Goal: Task Accomplishment & Management: Manage account settings

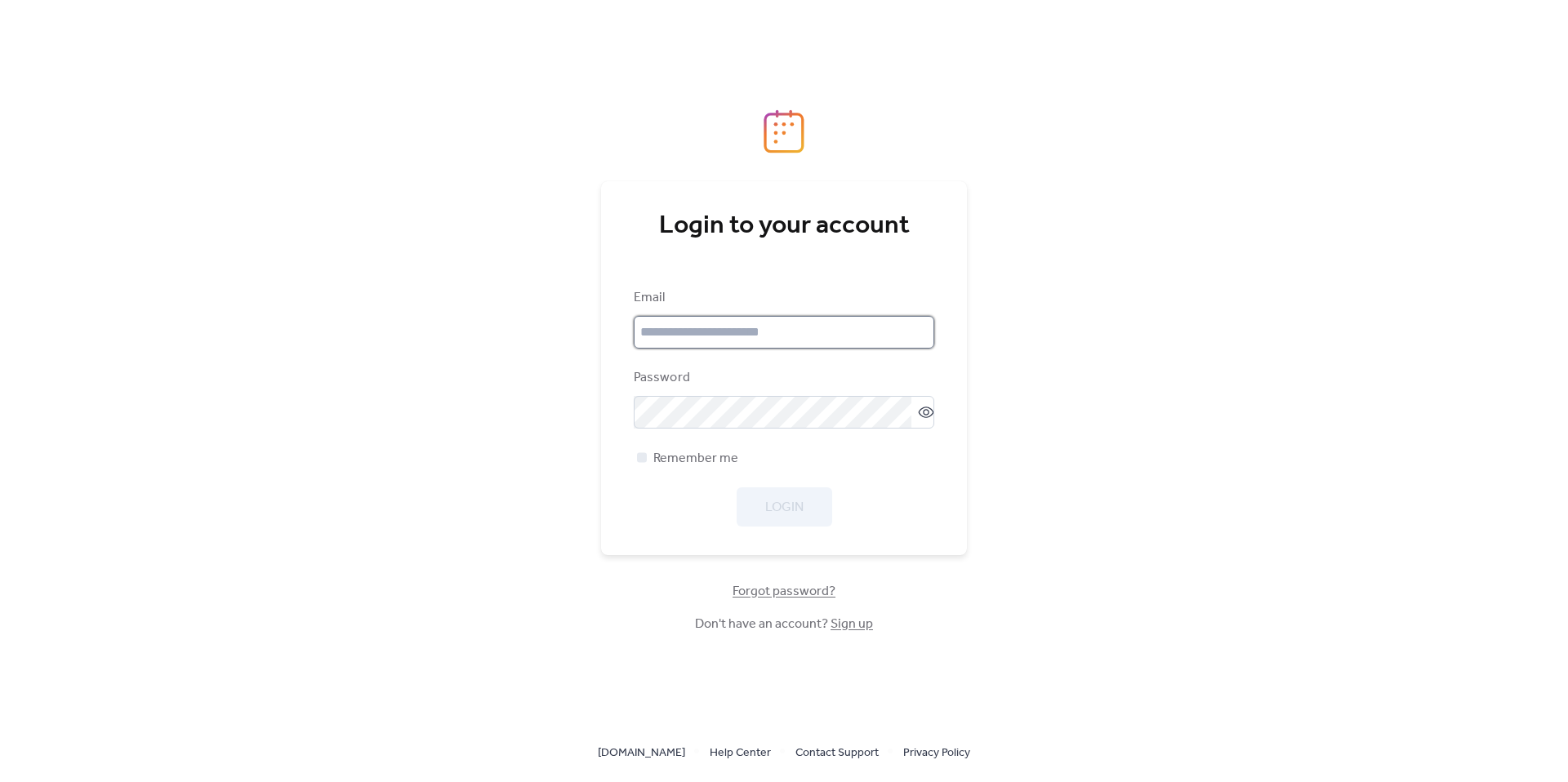
click at [721, 328] on input "email" at bounding box center [784, 332] width 301 height 33
paste input "**********"
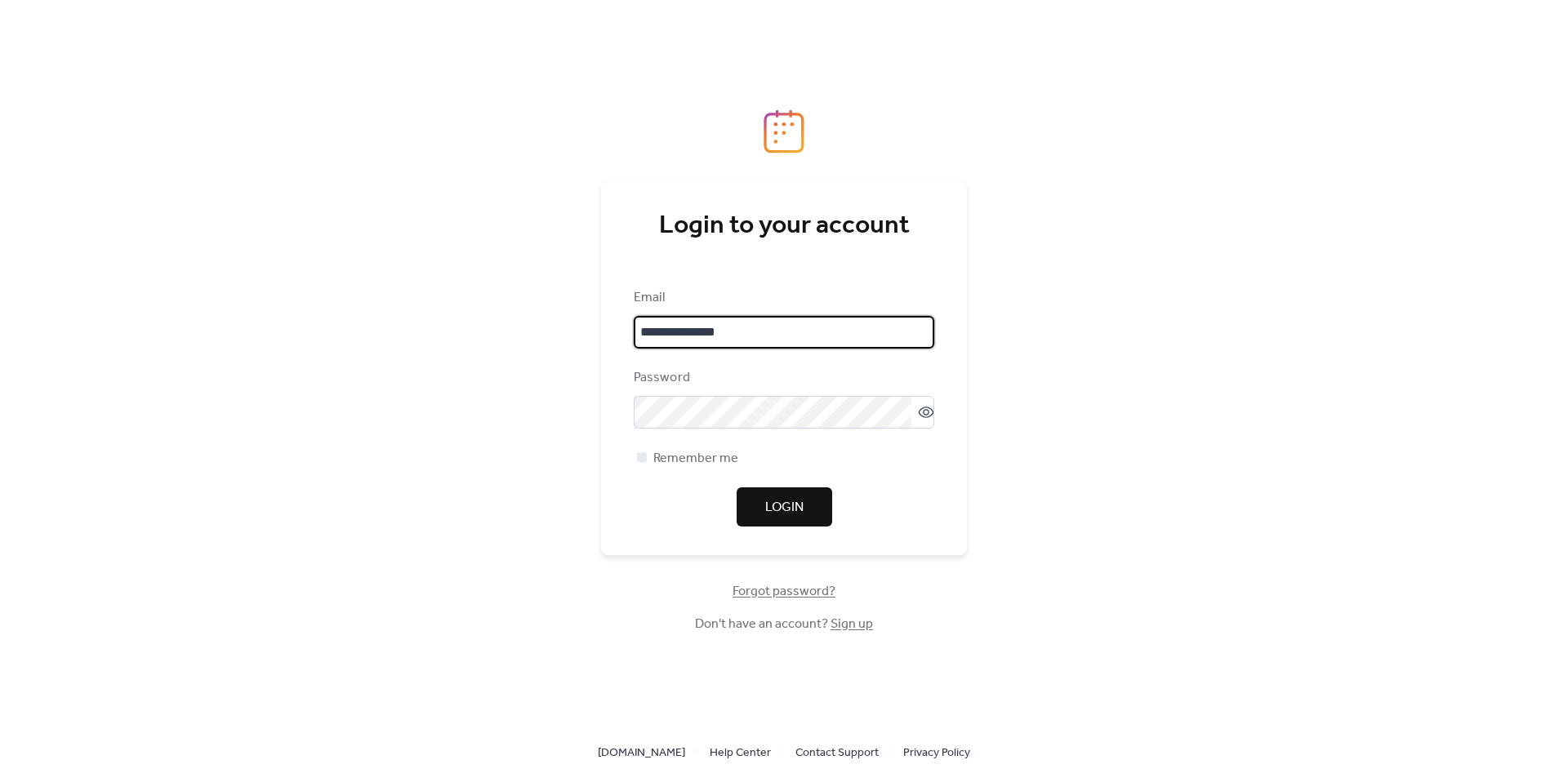
type input "**********"
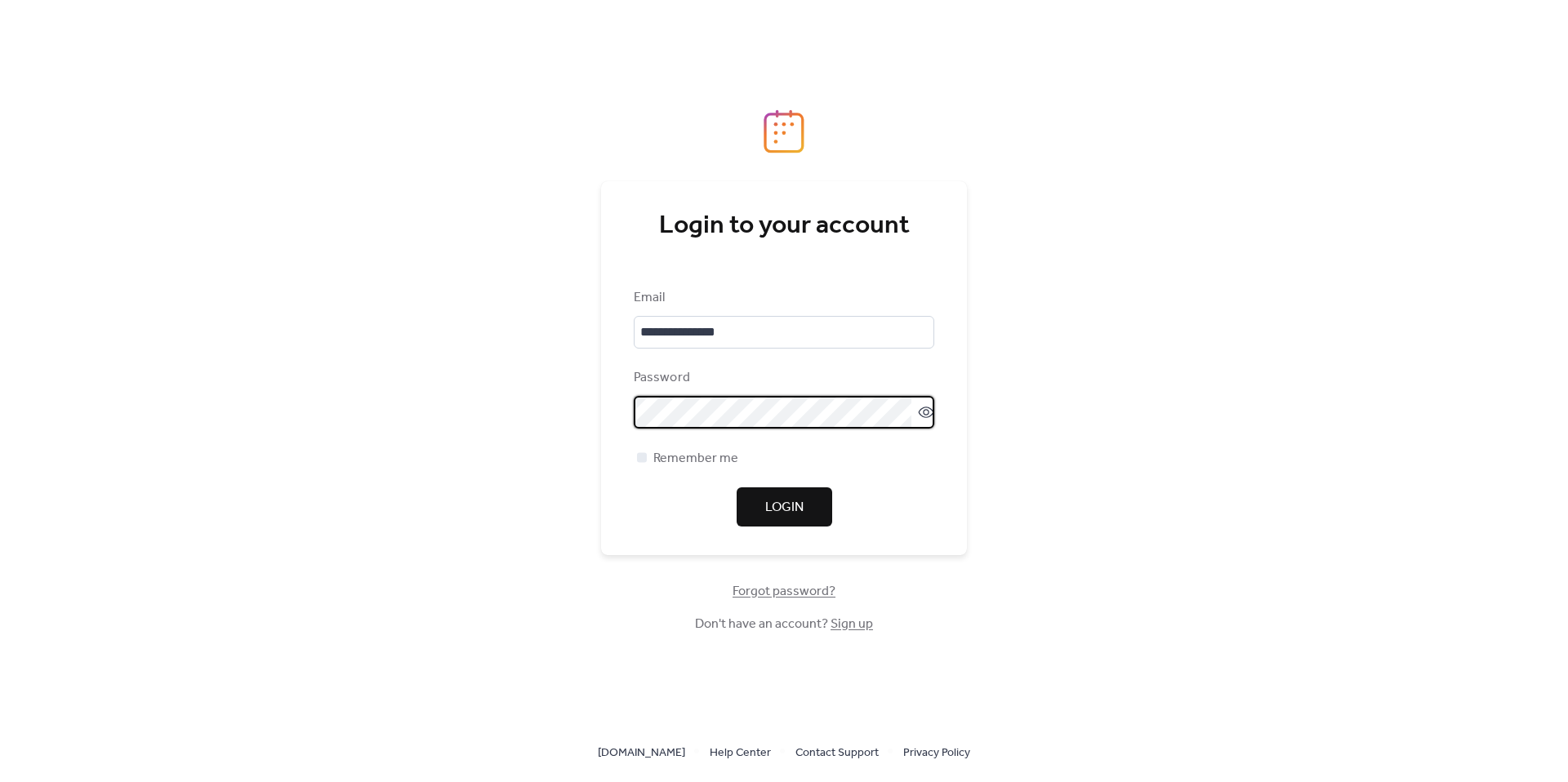
click at [797, 514] on span "Login" at bounding box center [784, 507] width 38 height 20
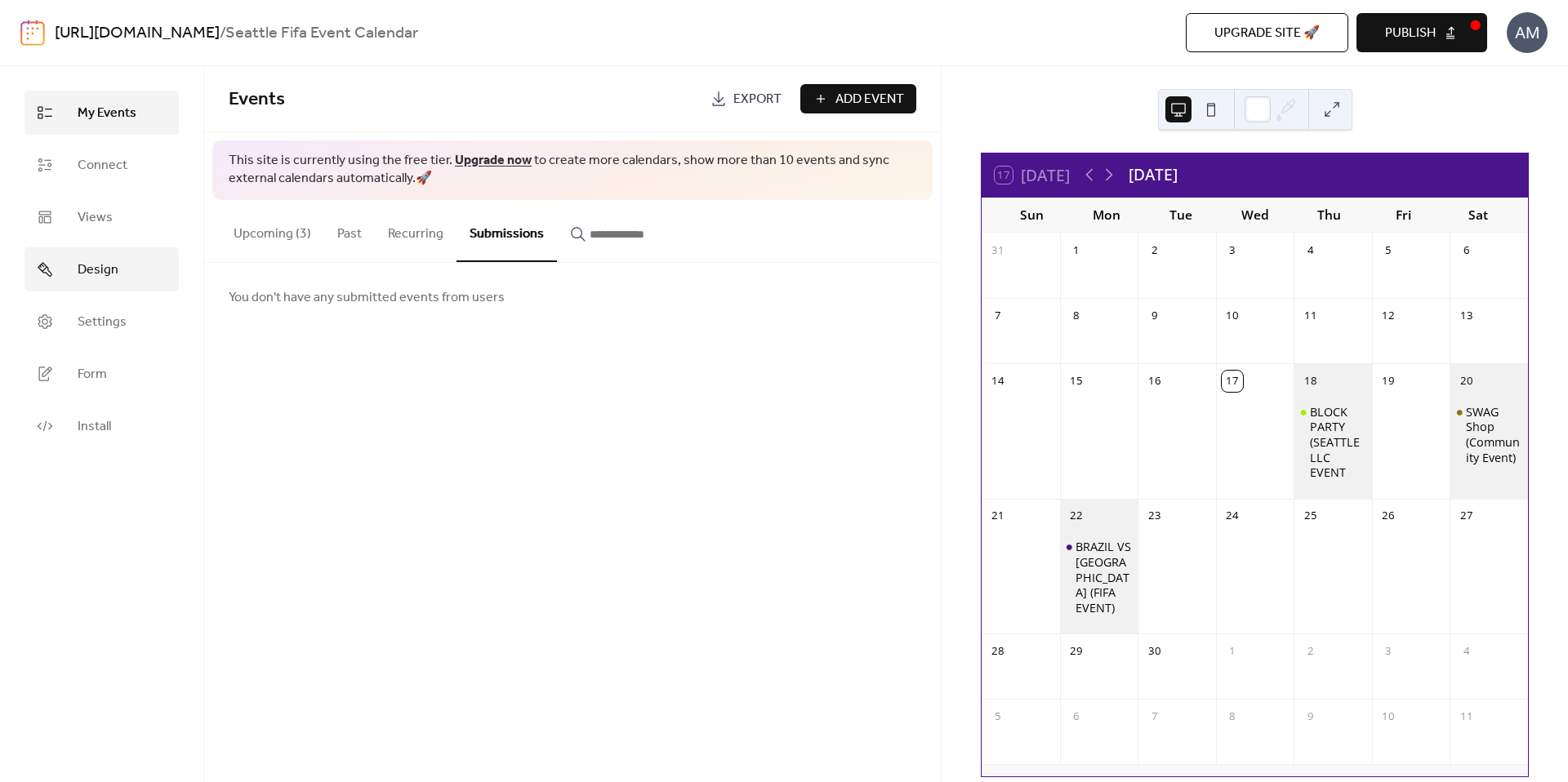
click at [69, 281] on link "Design" at bounding box center [101, 269] width 154 height 44
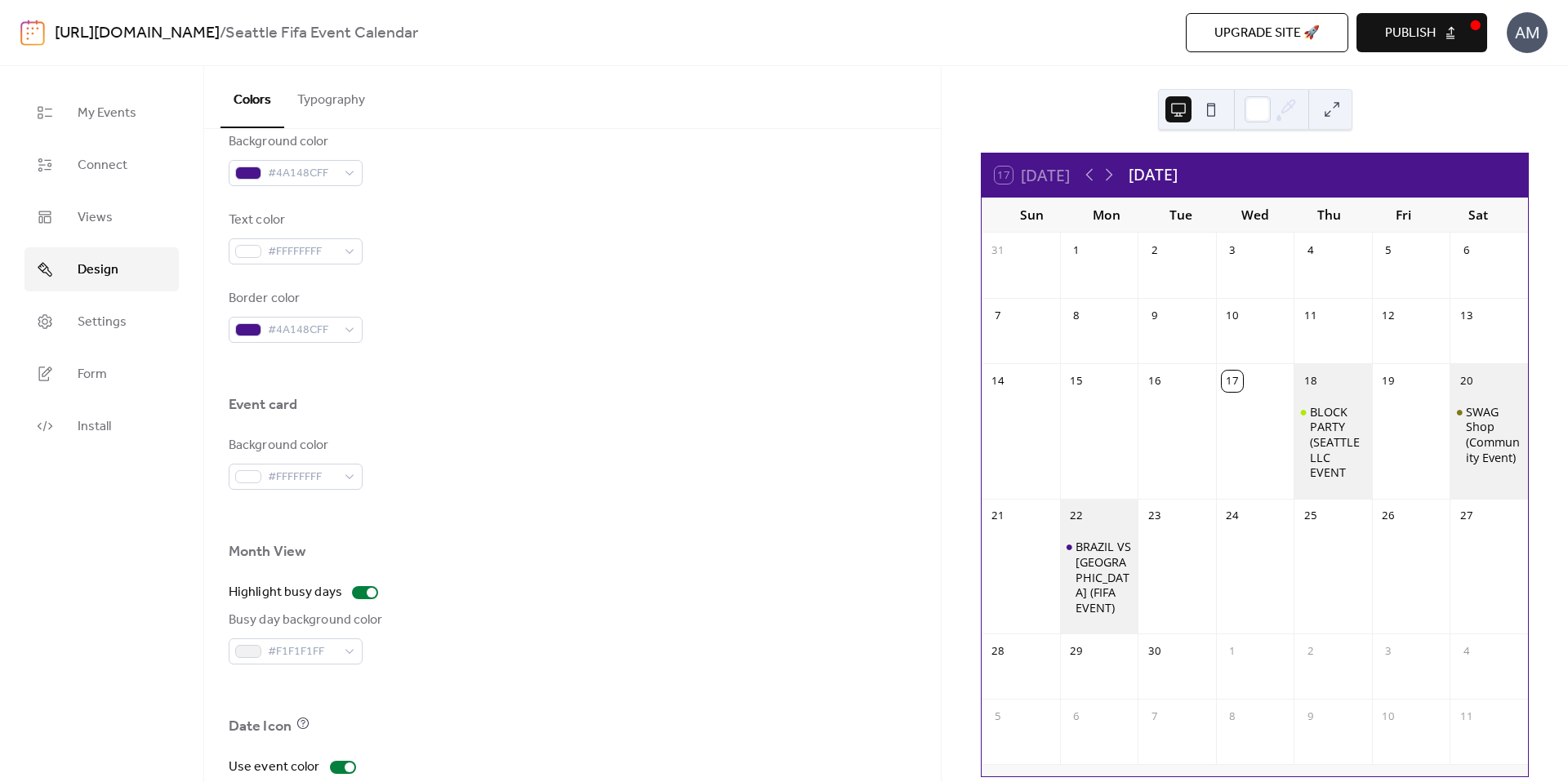
scroll to position [773, 0]
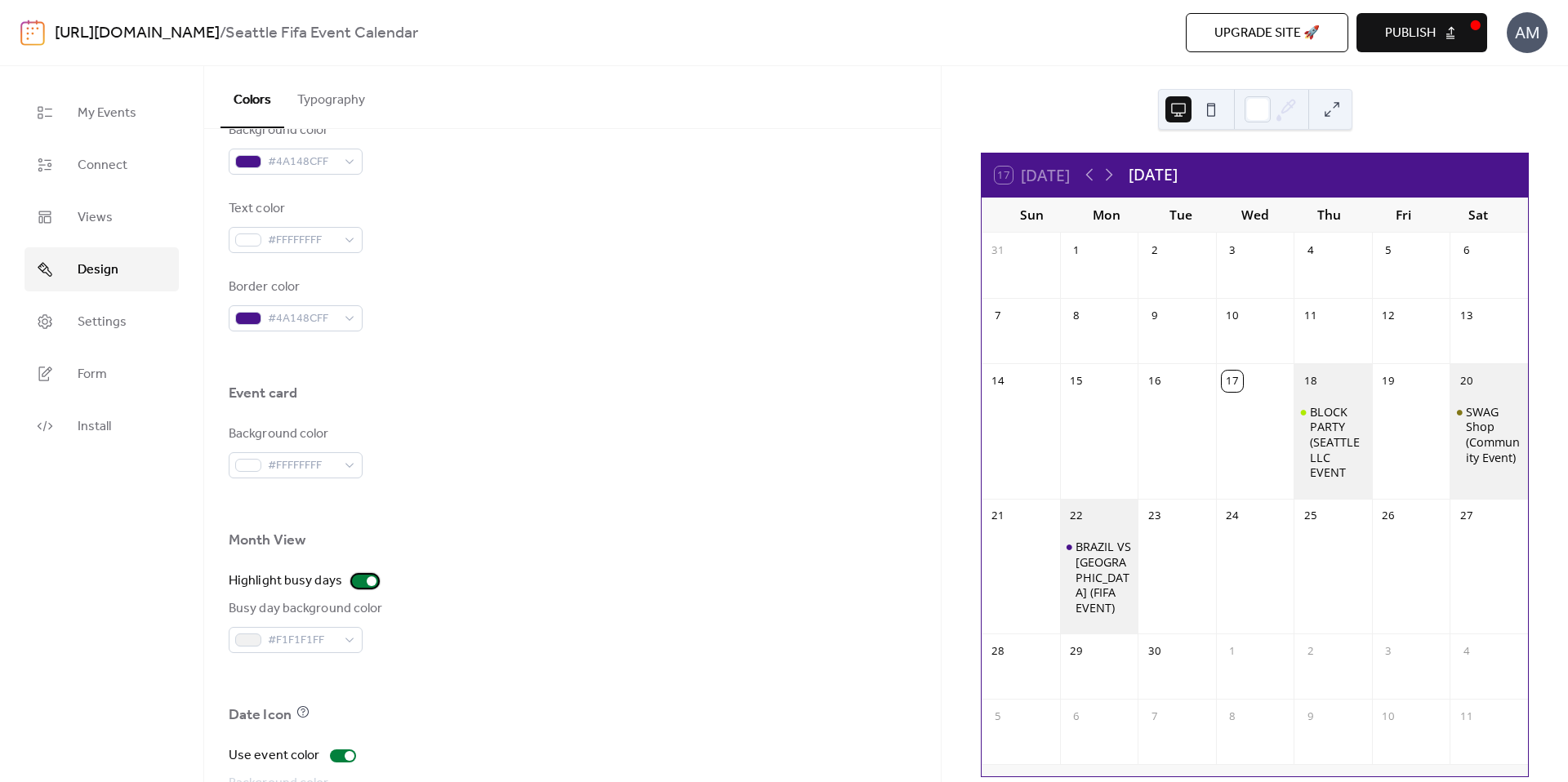
click at [357, 584] on div at bounding box center [365, 581] width 26 height 13
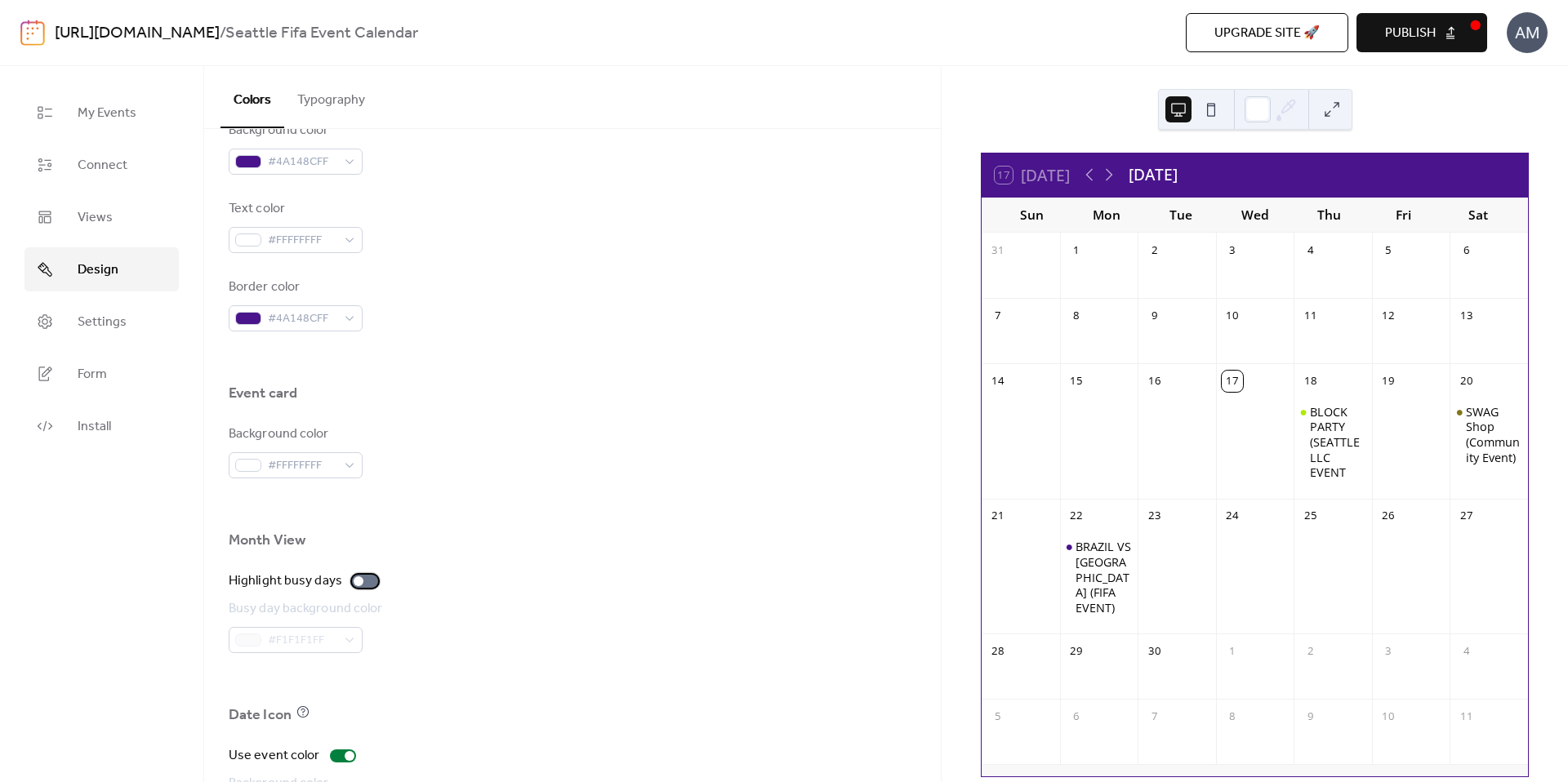
click at [357, 584] on div at bounding box center [358, 581] width 9 height 9
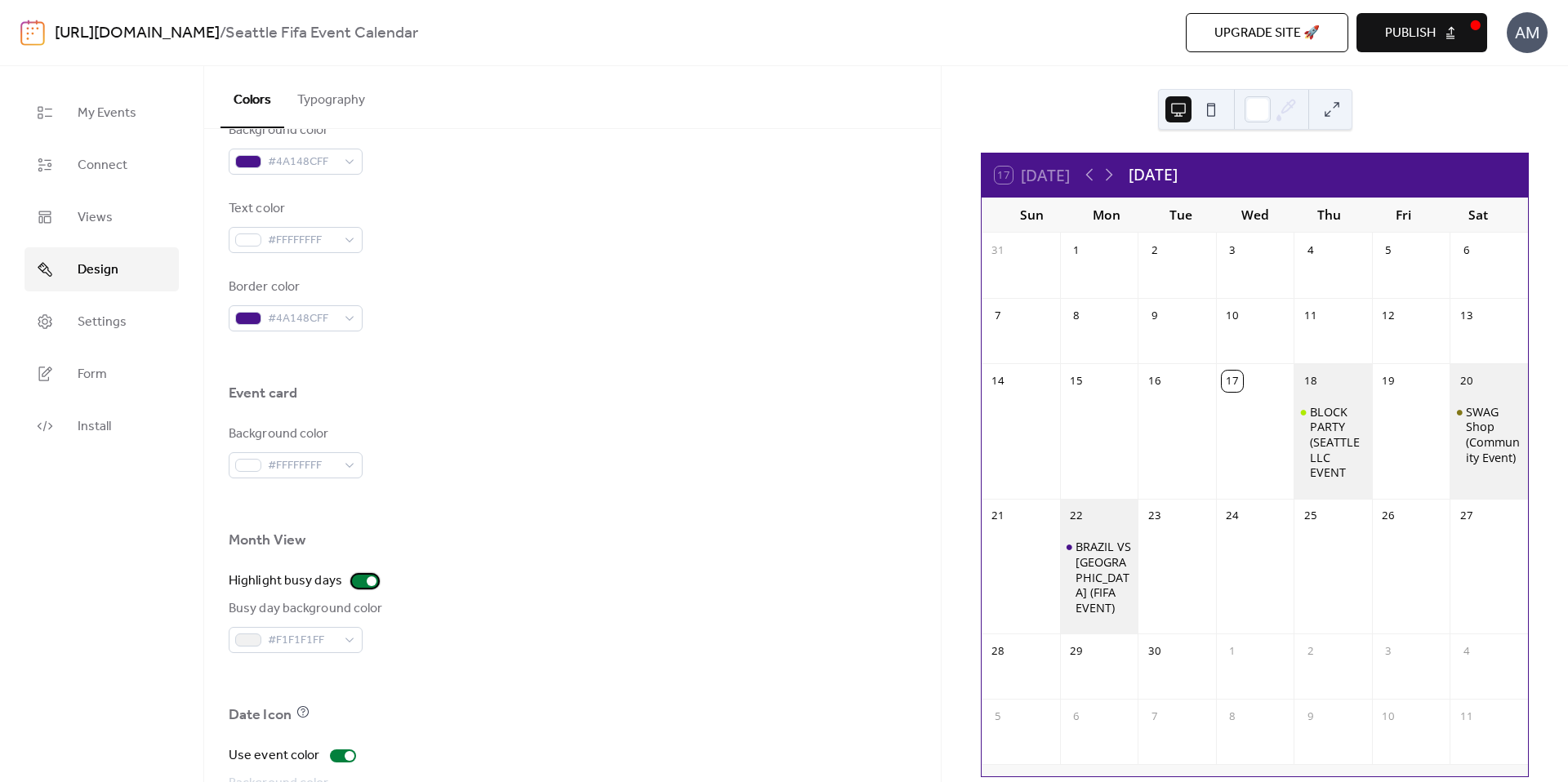
click at [357, 584] on div at bounding box center [365, 581] width 26 height 13
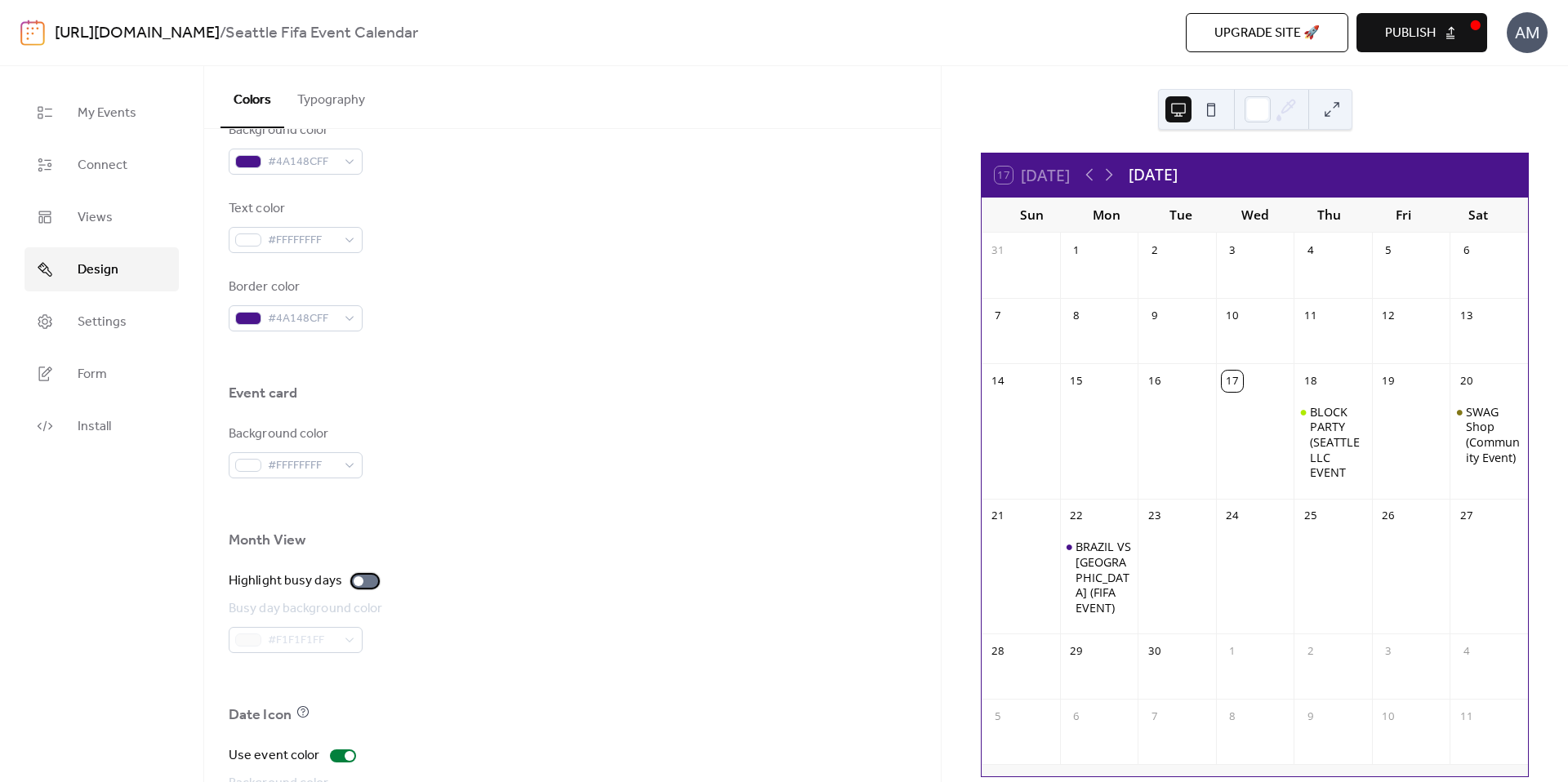
click at [357, 584] on div at bounding box center [358, 581] width 9 height 9
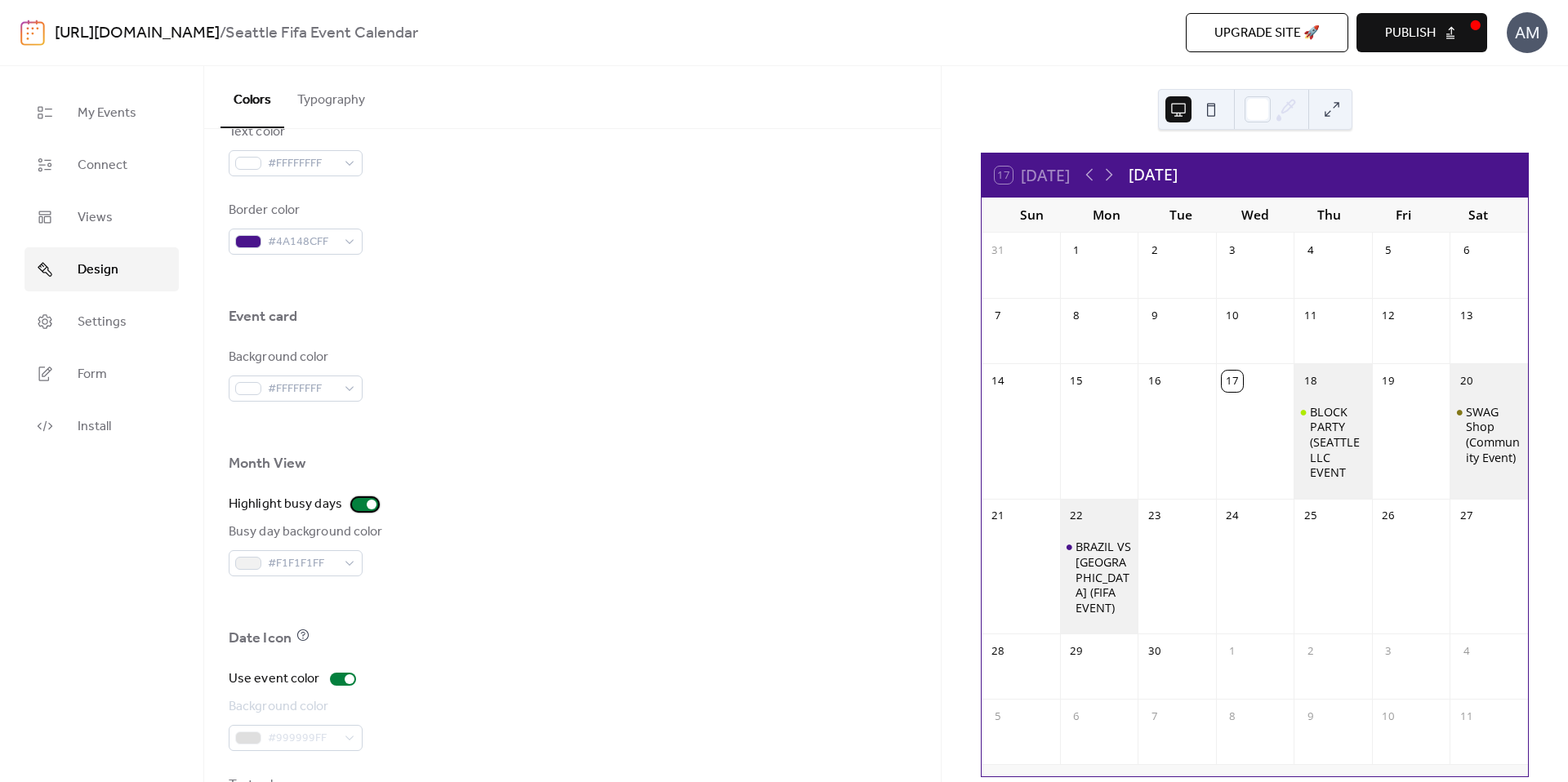
scroll to position [929, 0]
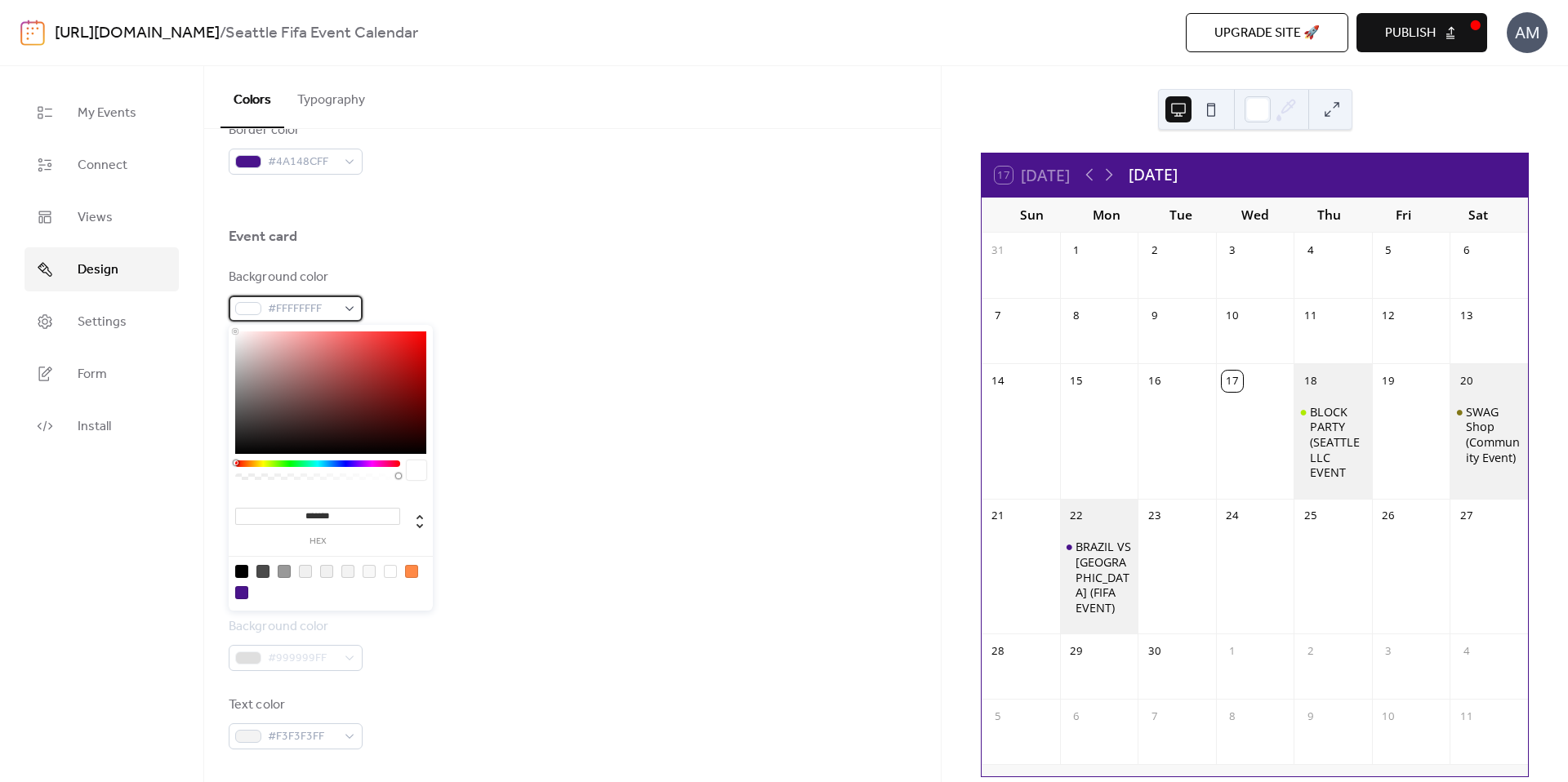
click at [342, 306] on div "#FFFFFFFF" at bounding box center [295, 308] width 134 height 26
type input "*******"
click at [320, 385] on div at bounding box center [331, 392] width 191 height 122
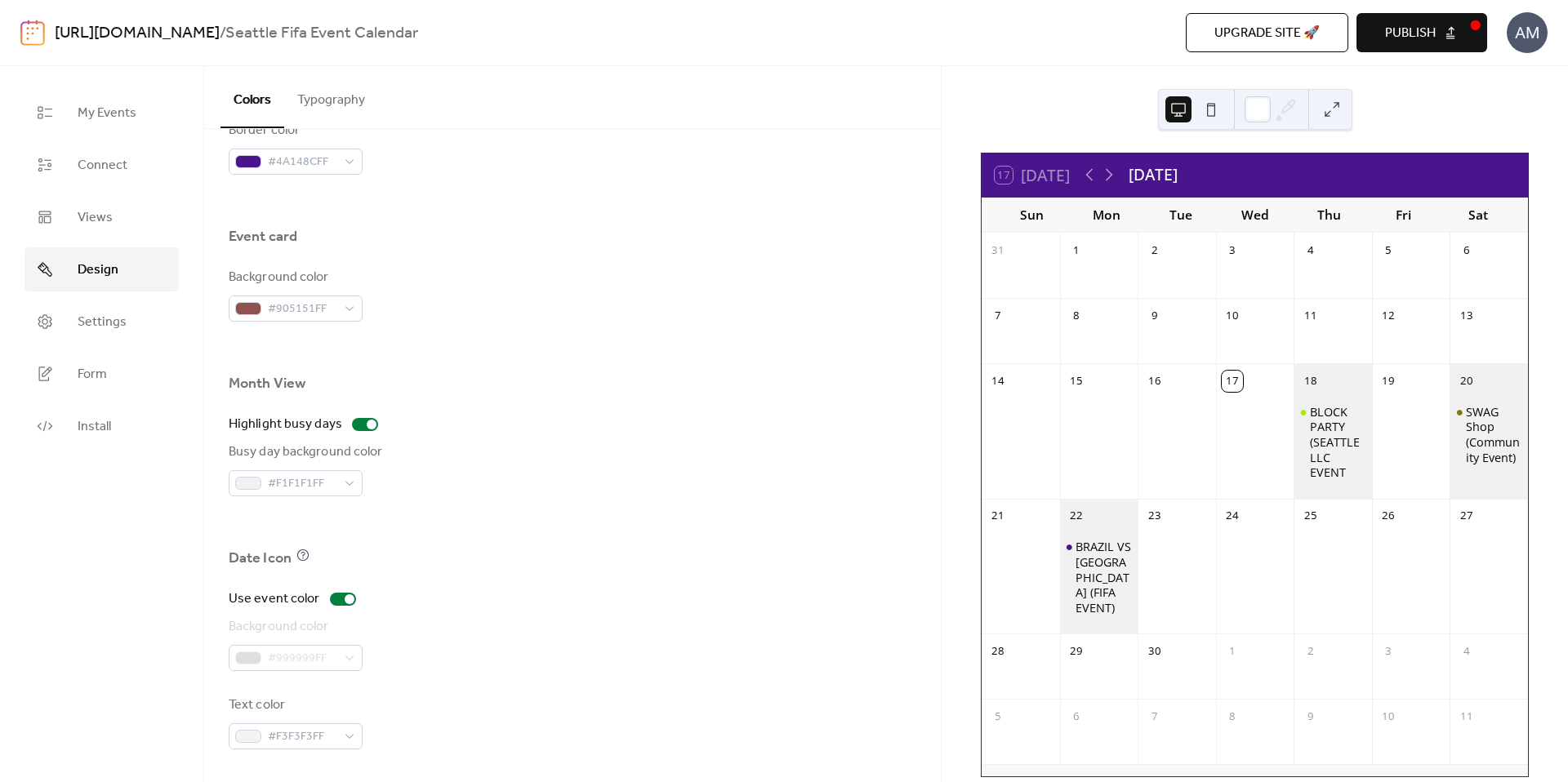
click at [555, 321] on div at bounding box center [573, 348] width 688 height 52
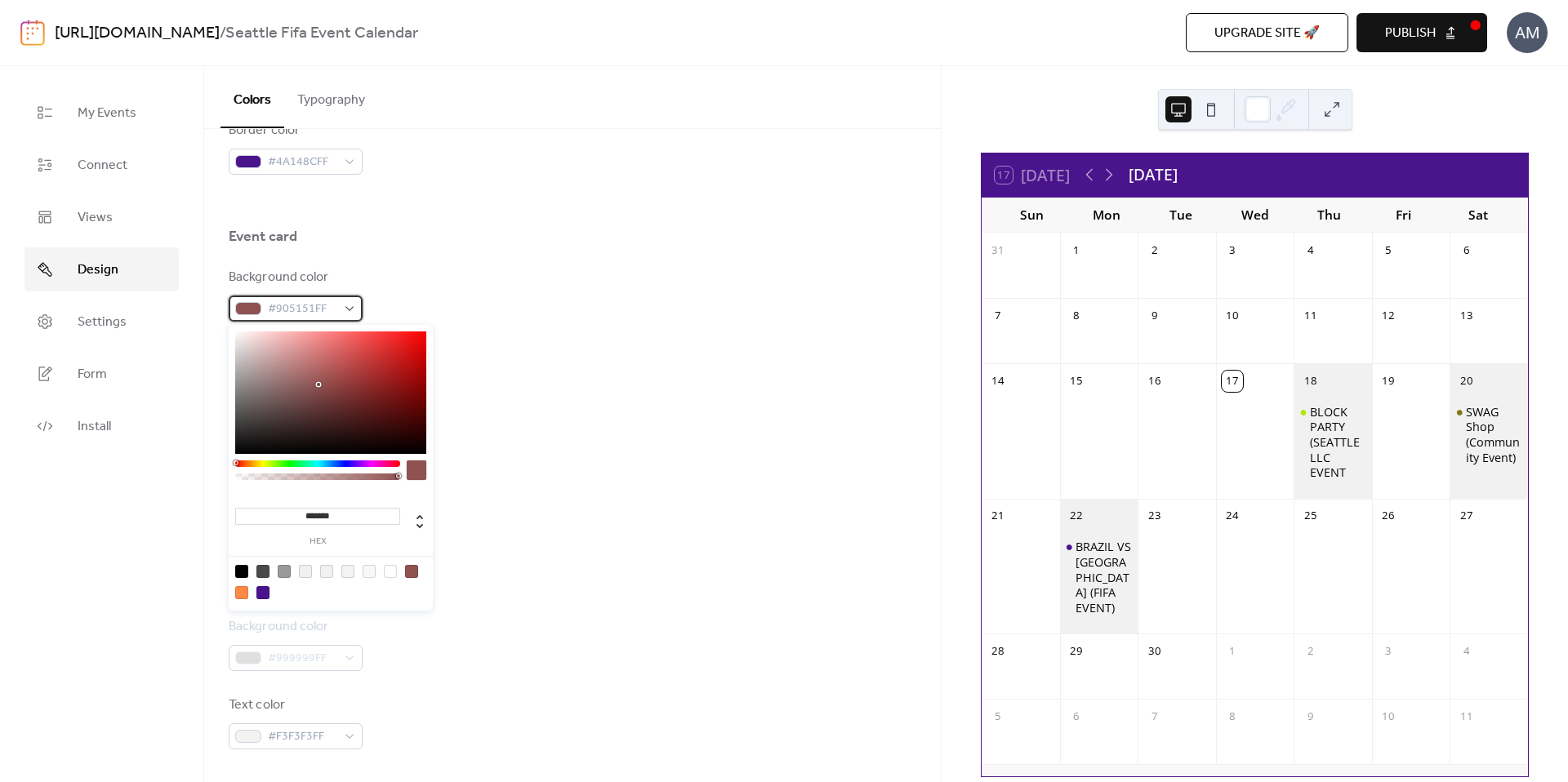
click at [317, 309] on span "#905151FF" at bounding box center [302, 309] width 68 height 20
type input "*******"
click at [251, 390] on div at bounding box center [331, 392] width 191 height 122
click at [539, 291] on div "Background color #867B7BFF" at bounding box center [573, 295] width 688 height 54
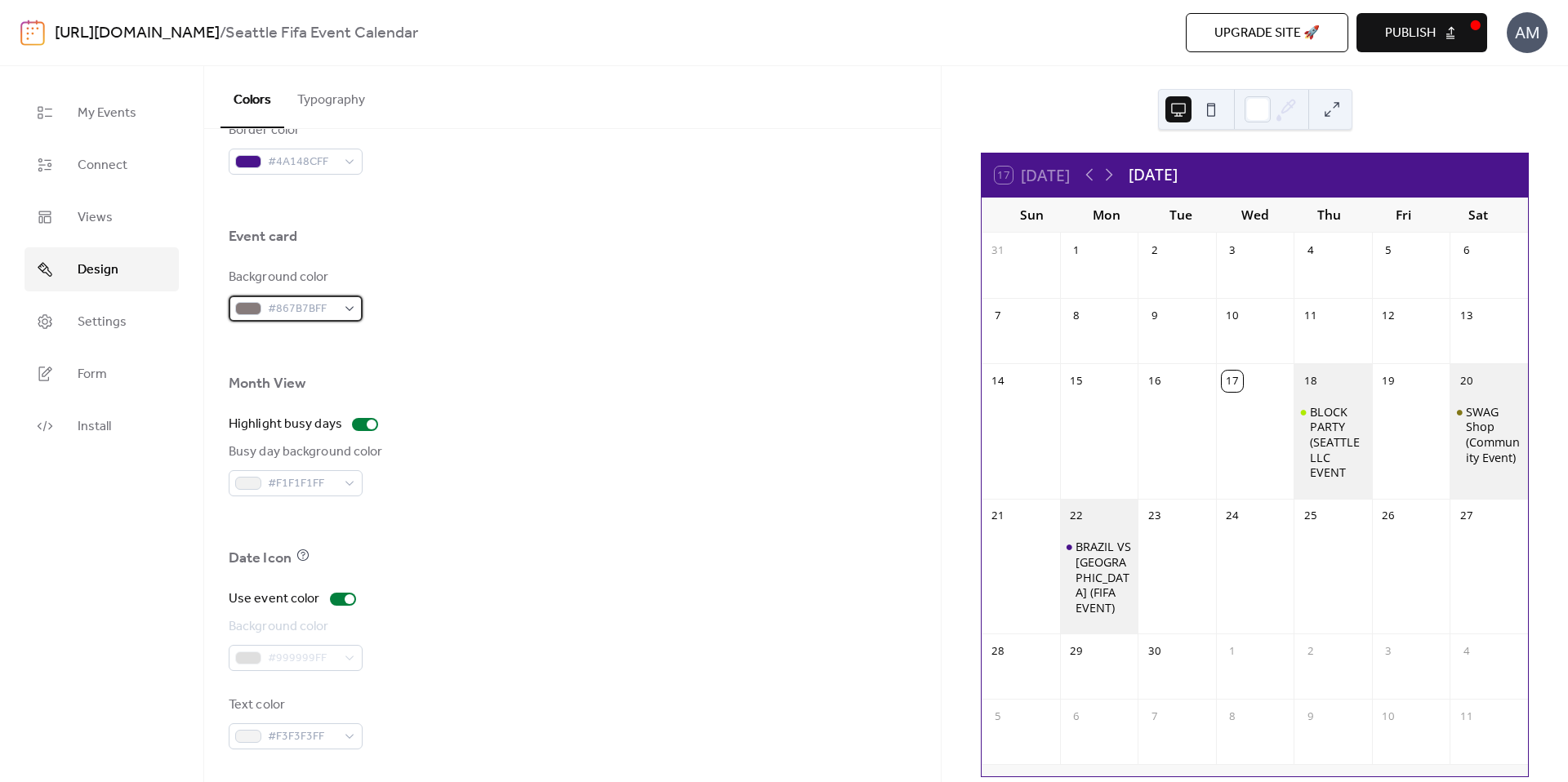
click at [306, 305] on span "#867B7BFF" at bounding box center [302, 309] width 68 height 20
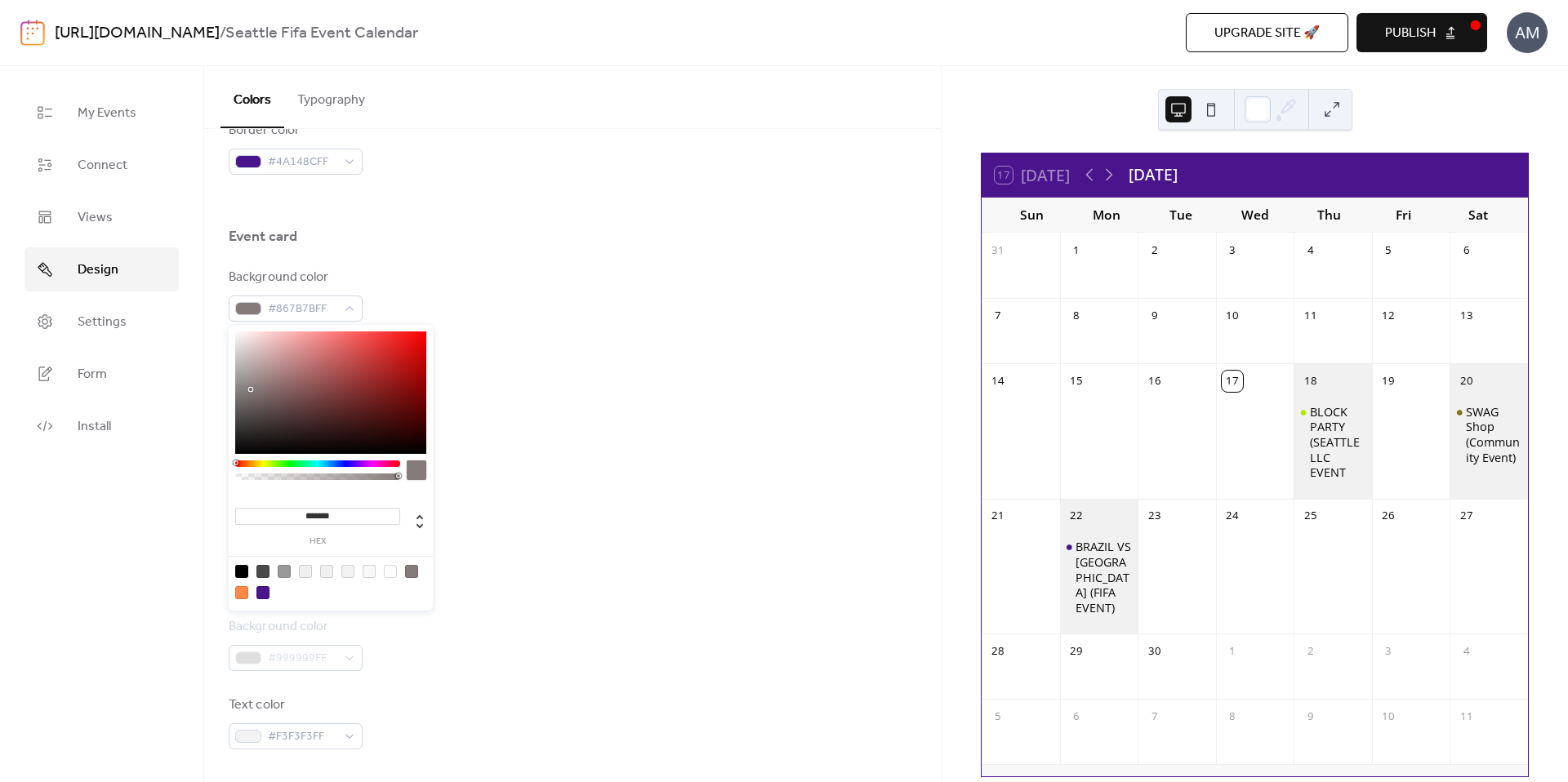
click at [315, 370] on div at bounding box center [331, 392] width 191 height 122
drag, startPoint x: 372, startPoint y: 371, endPoint x: 350, endPoint y: 409, distance: 43.9
click at [372, 371] on div at bounding box center [331, 392] width 191 height 122
drag, startPoint x: 350, startPoint y: 409, endPoint x: 314, endPoint y: 406, distance: 36.1
click at [347, 411] on div at bounding box center [331, 392] width 191 height 122
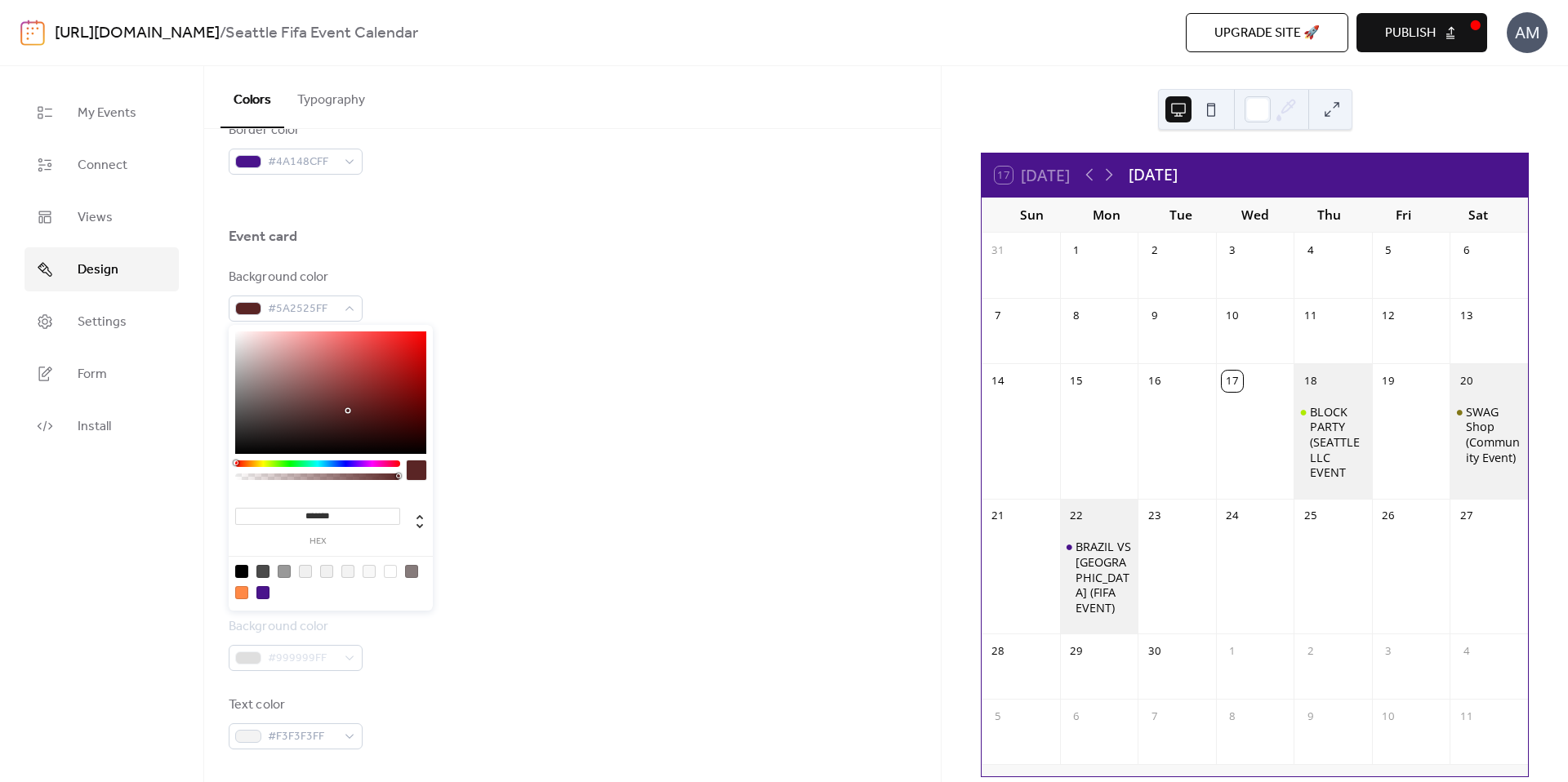
click at [303, 405] on div at bounding box center [331, 392] width 191 height 122
drag, startPoint x: 295, startPoint y: 394, endPoint x: 279, endPoint y: 388, distance: 17.1
click at [292, 393] on div at bounding box center [331, 392] width 191 height 122
type input "*******"
drag, startPoint x: 249, startPoint y: 376, endPoint x: 207, endPoint y: 318, distance: 71.6
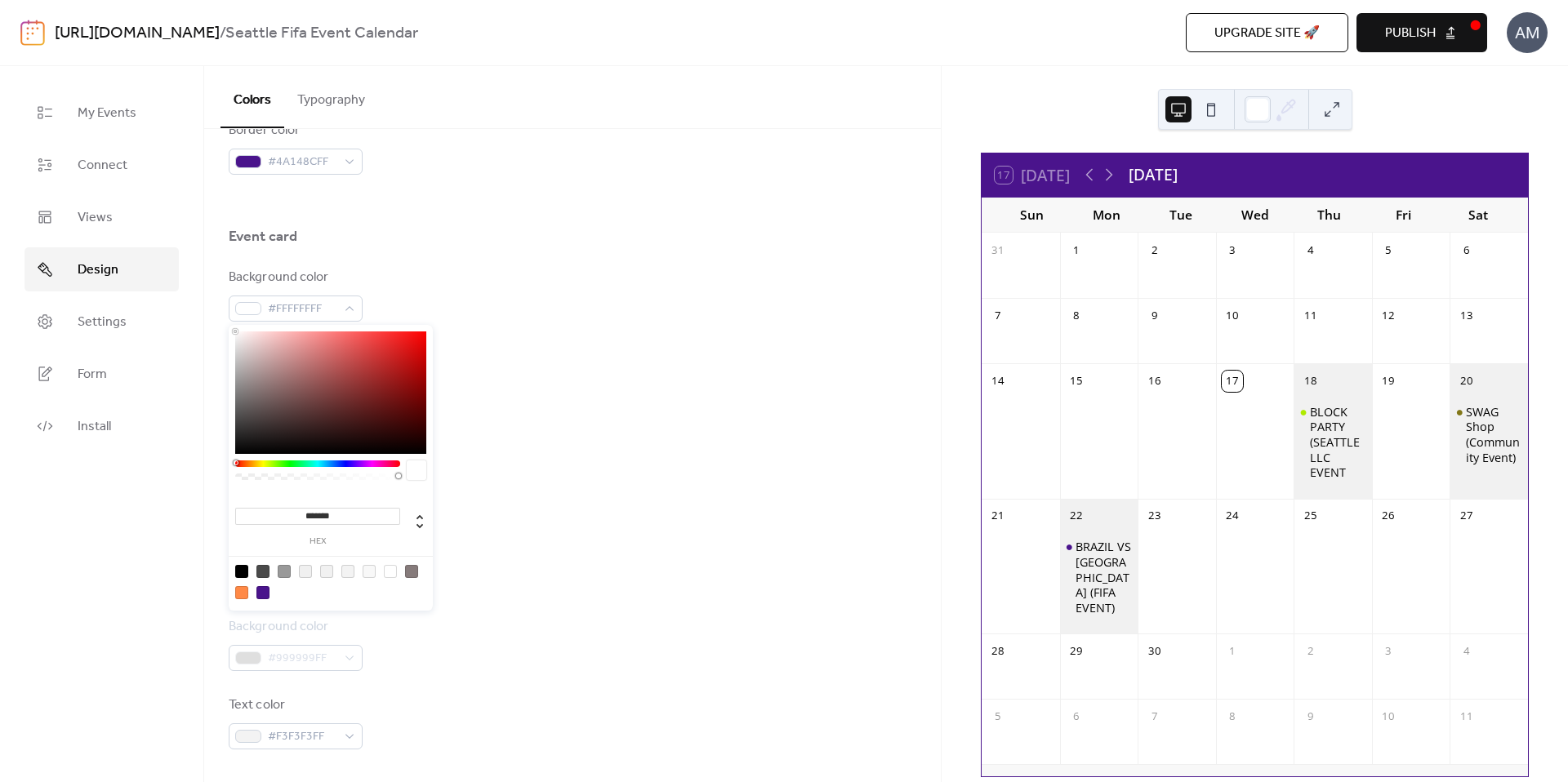
click at [207, 318] on body "[URL][DOMAIN_NAME] / [GEOGRAPHIC_DATA] Fifa Event Calendar Upgrade site 🚀 Previ…" at bounding box center [784, 391] width 1568 height 782
click at [507, 262] on div at bounding box center [573, 262] width 688 height 13
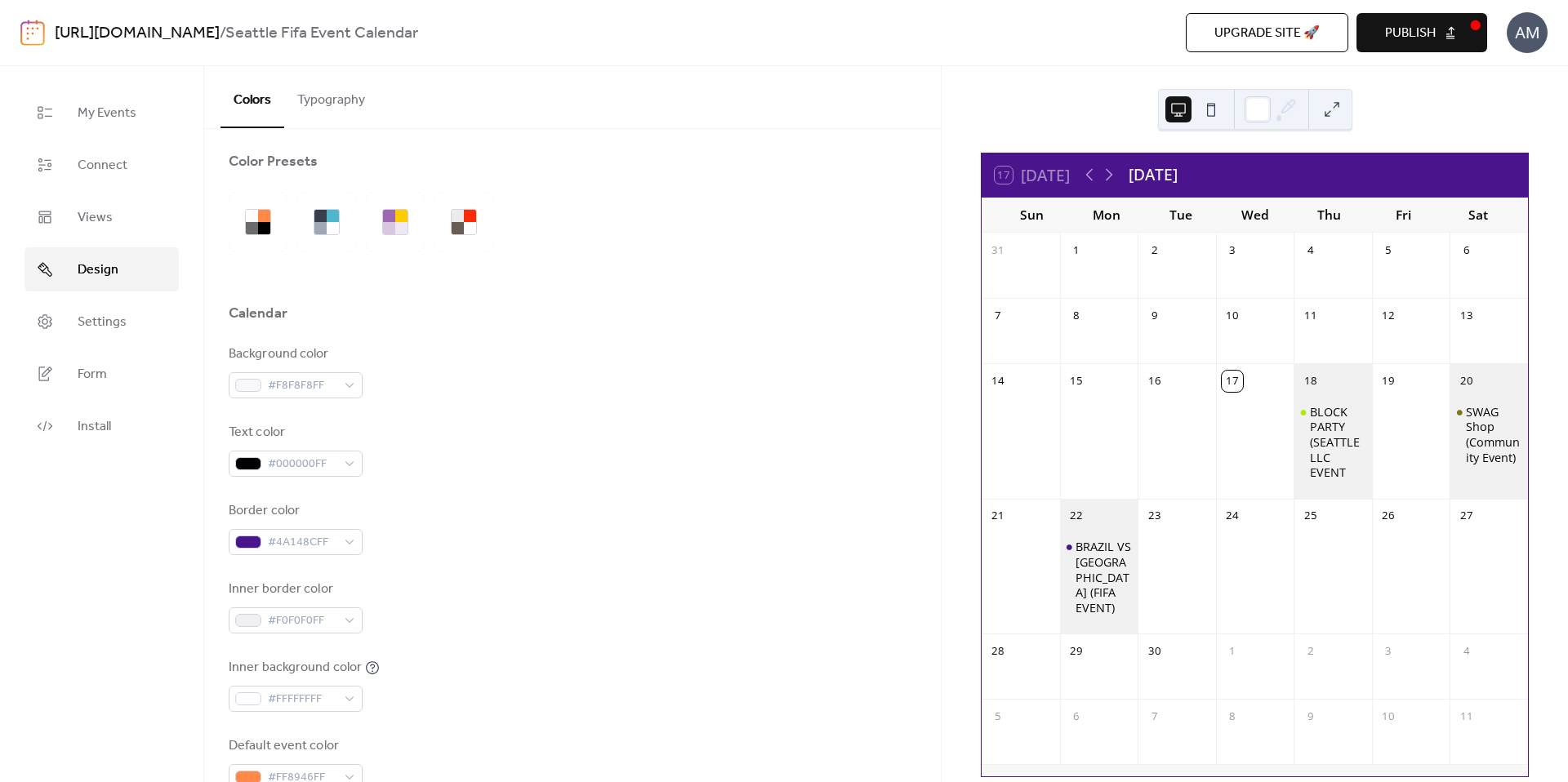
scroll to position [0, 0]
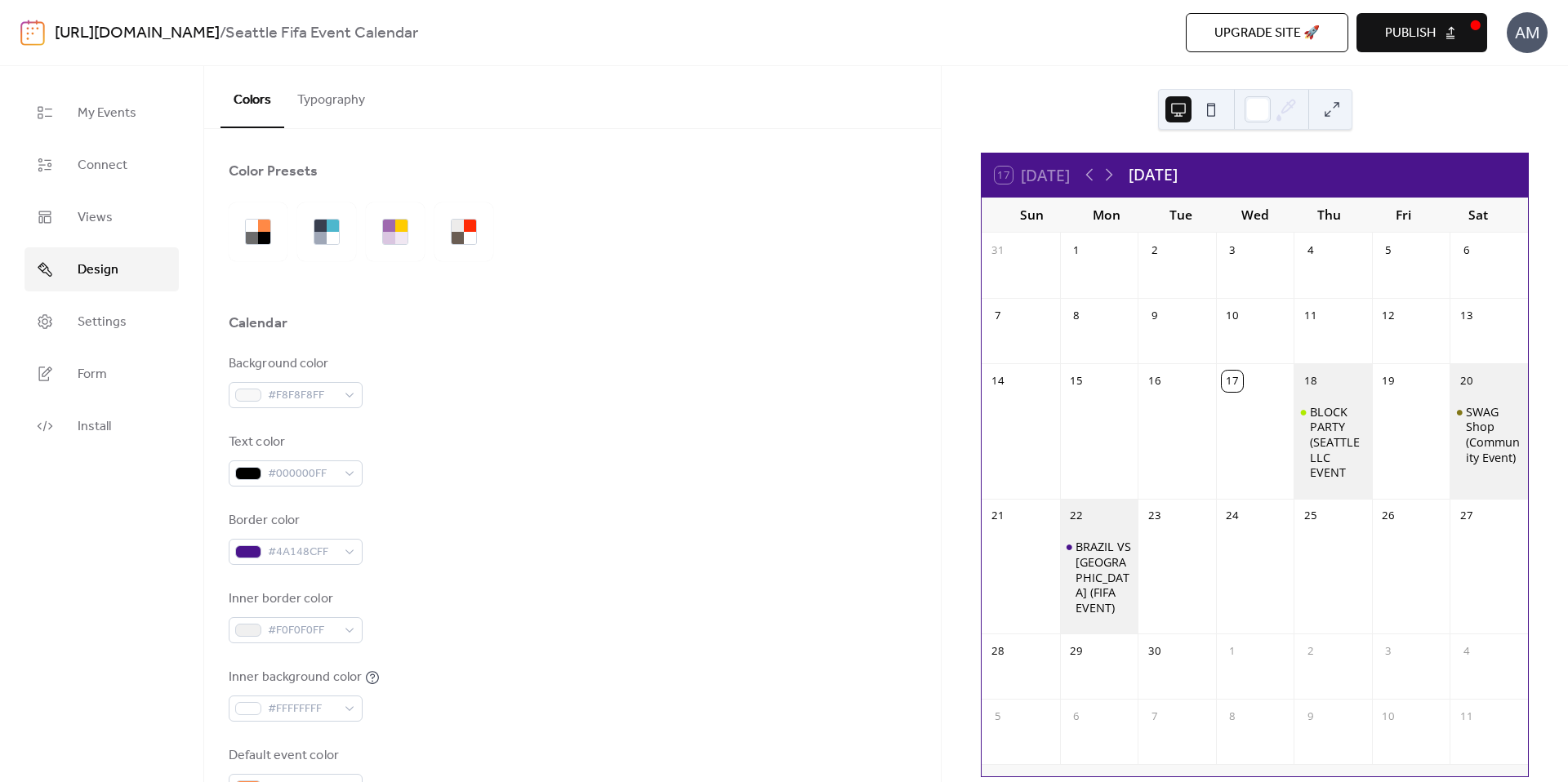
click at [317, 103] on button "Typography" at bounding box center [331, 96] width 93 height 61
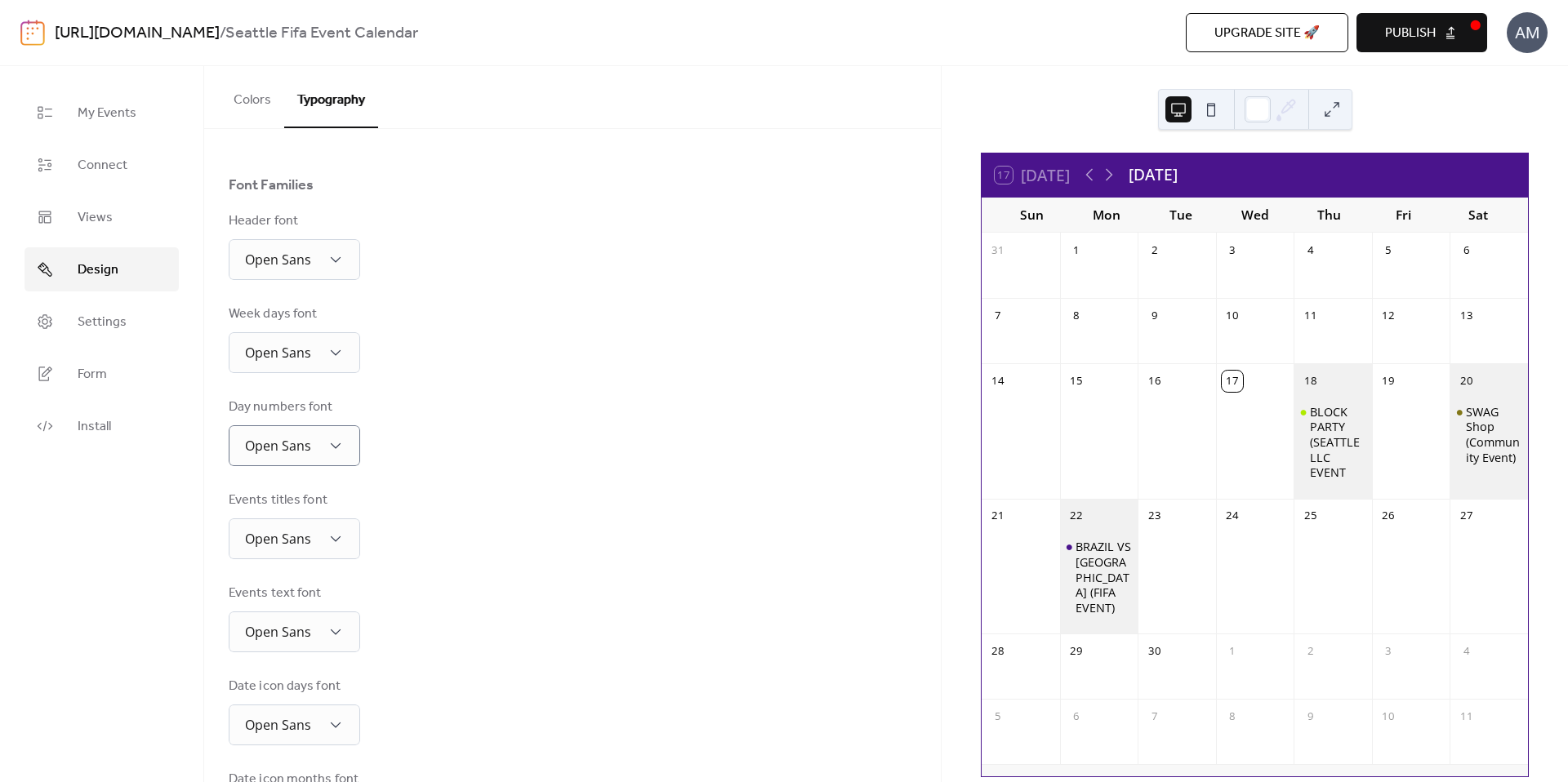
scroll to position [192, 0]
click at [268, 101] on button "Colors" at bounding box center [252, 96] width 64 height 61
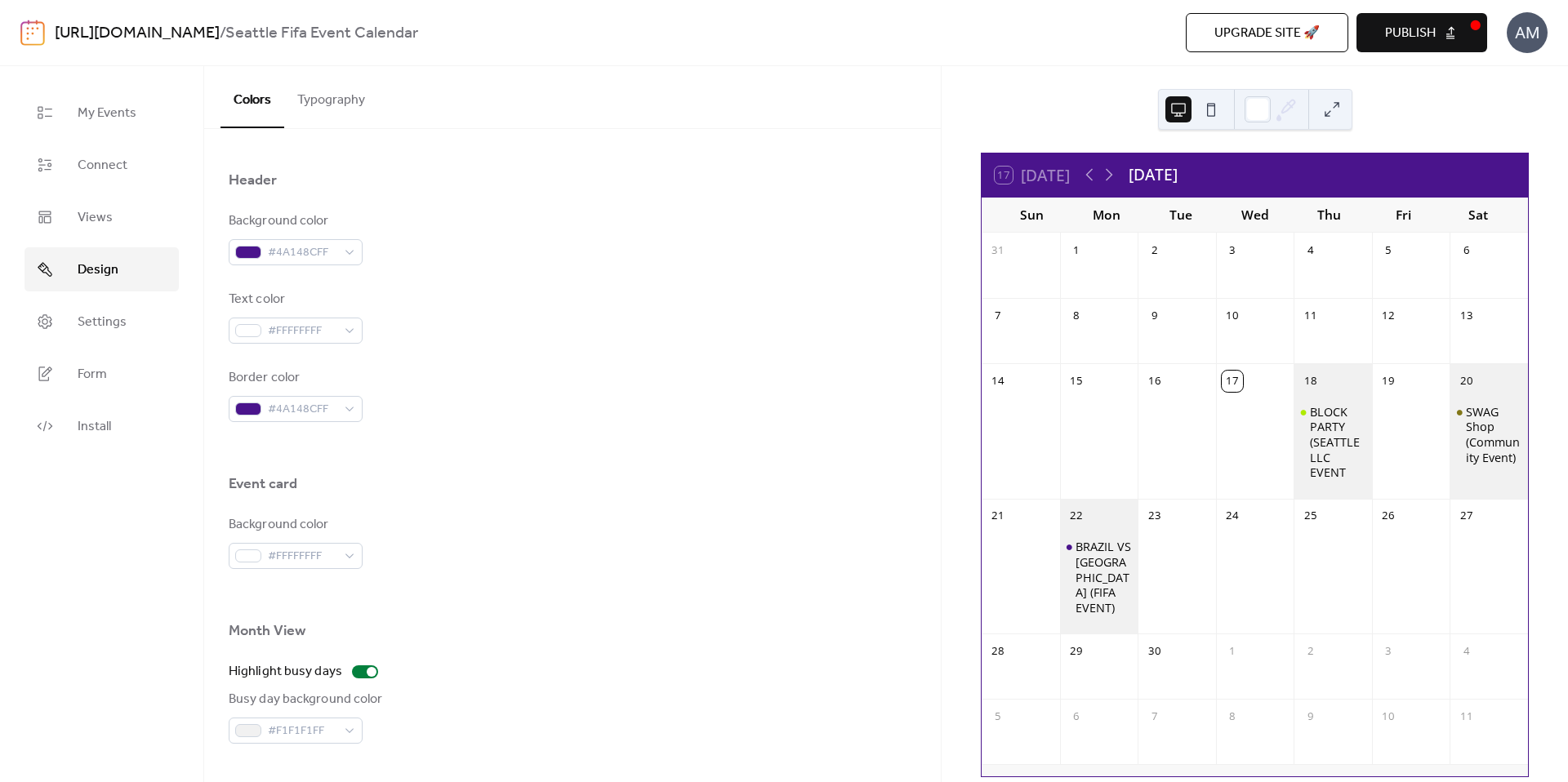
scroll to position [929, 0]
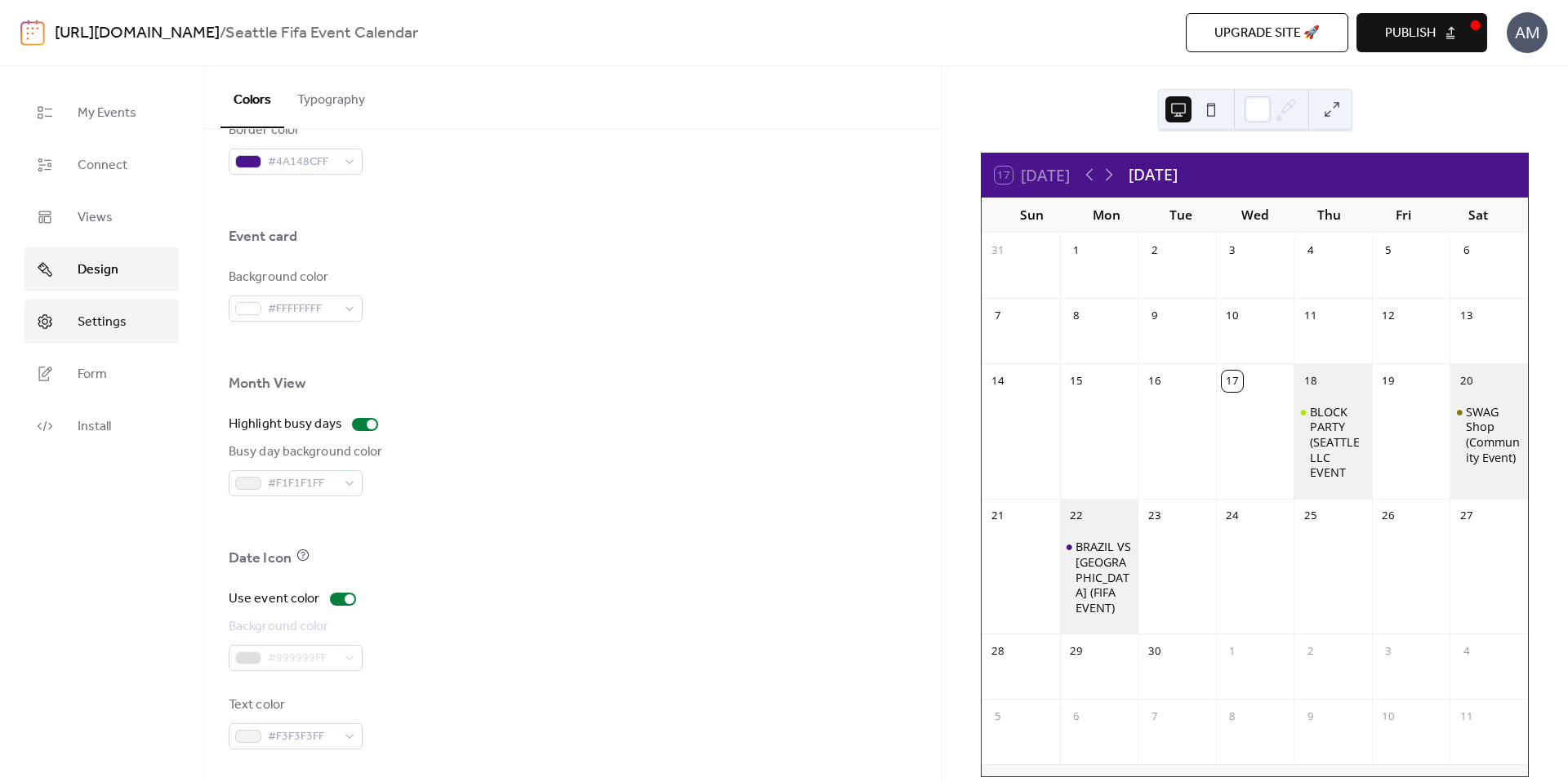
click at [145, 326] on link "Settings" at bounding box center [101, 321] width 154 height 44
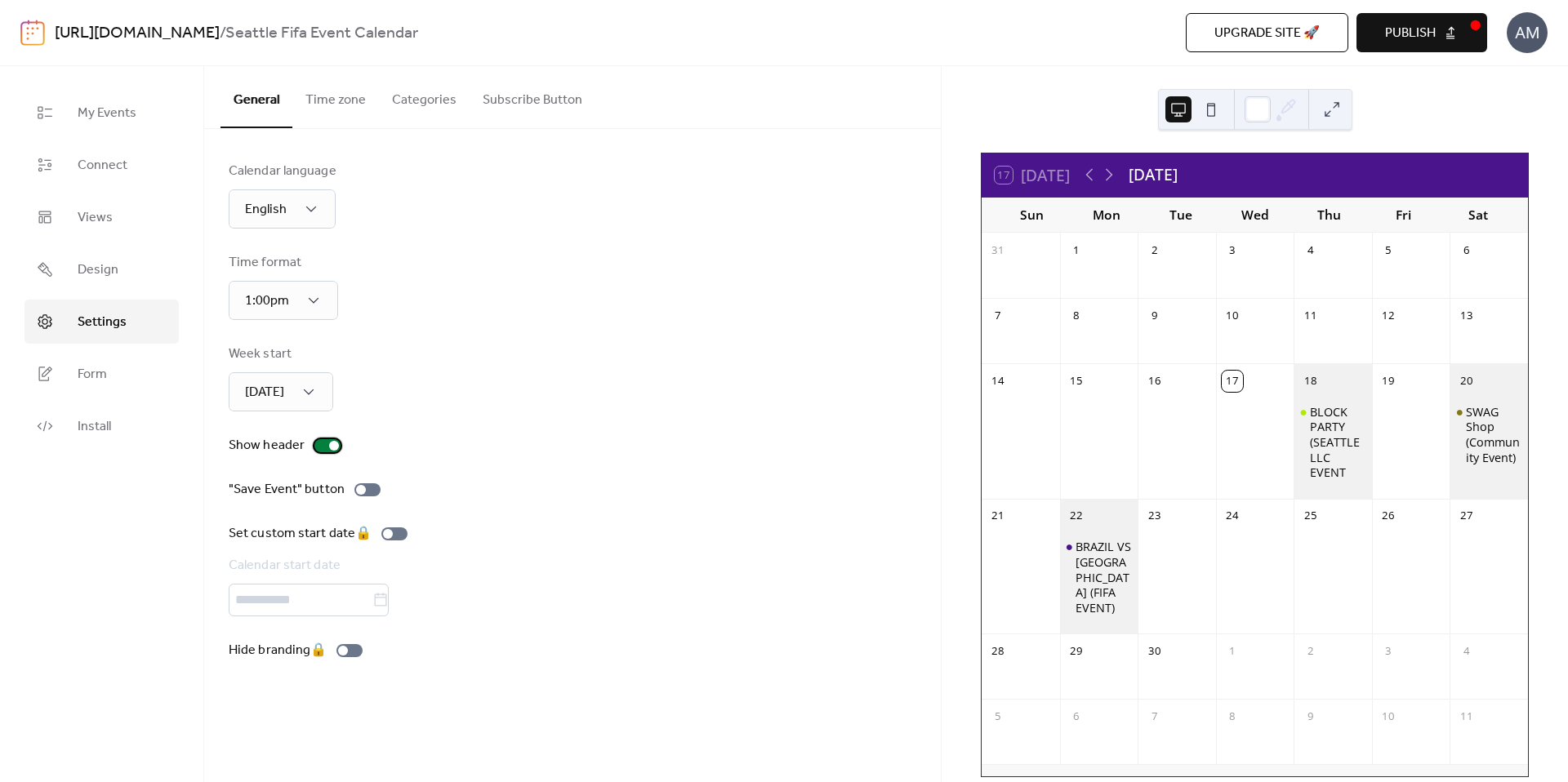
click at [329, 445] on div at bounding box center [334, 446] width 9 height 9
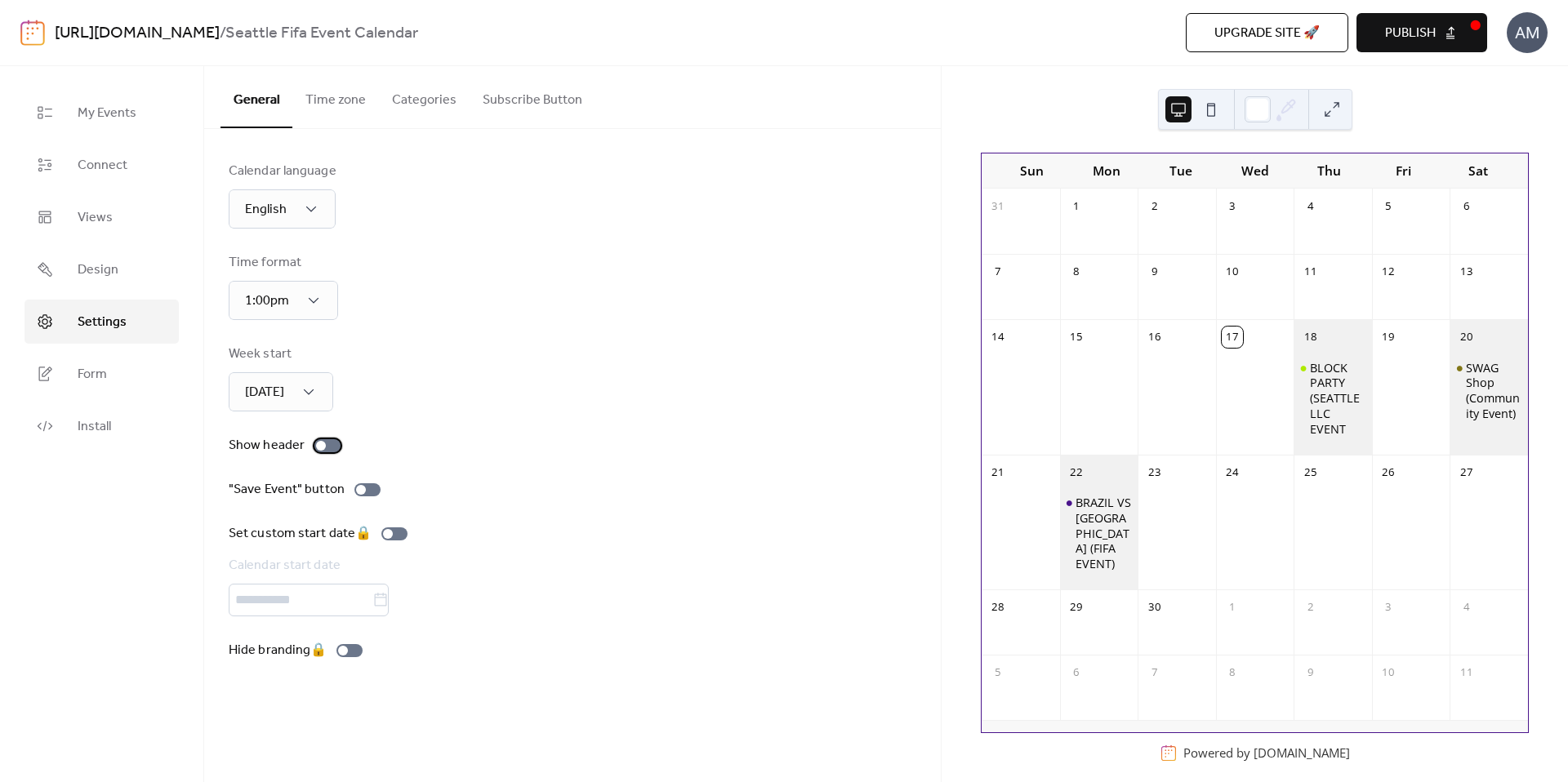
click at [327, 447] on div at bounding box center [327, 446] width 26 height 13
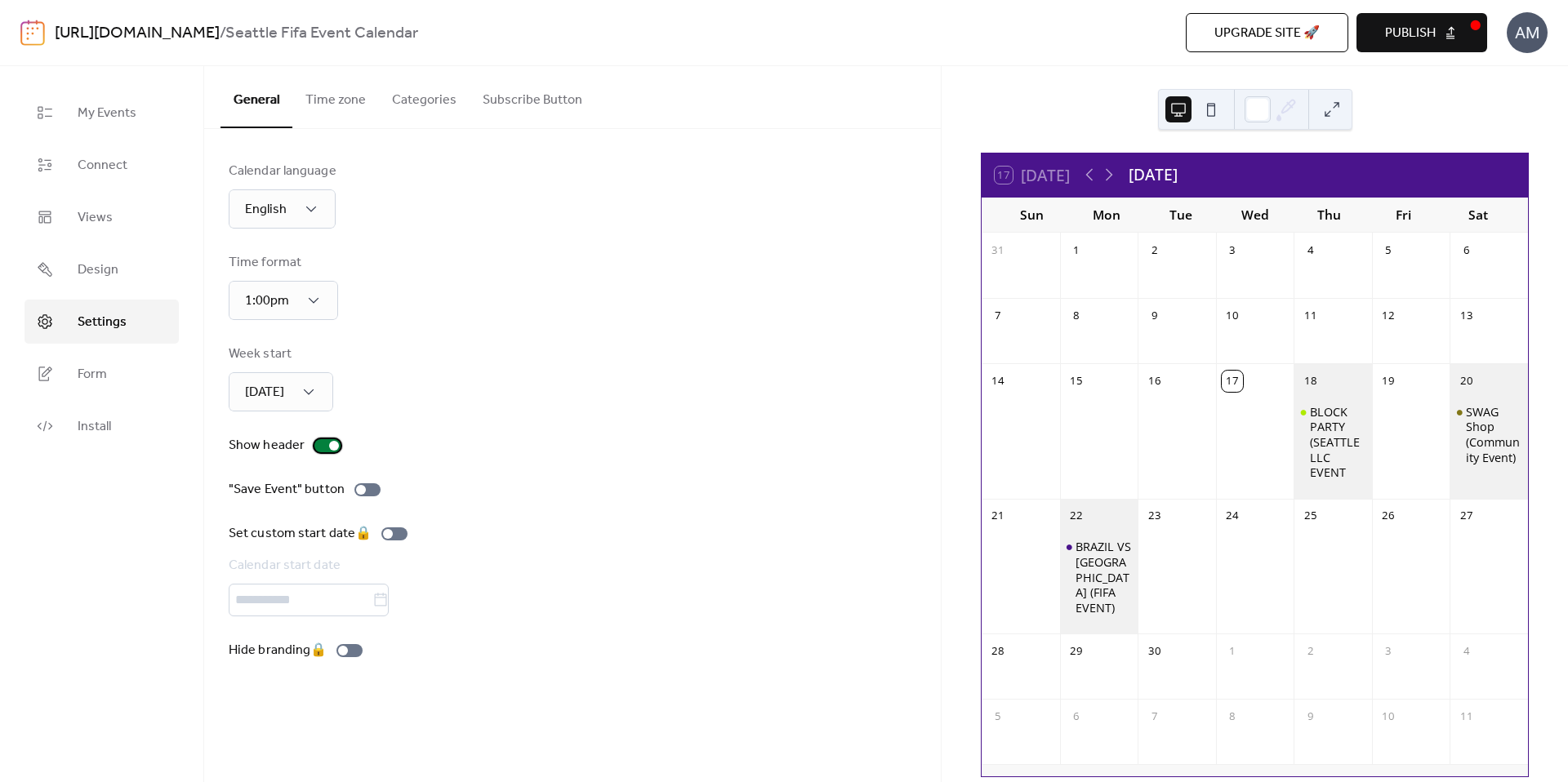
click at [329, 447] on div at bounding box center [334, 446] width 9 height 9
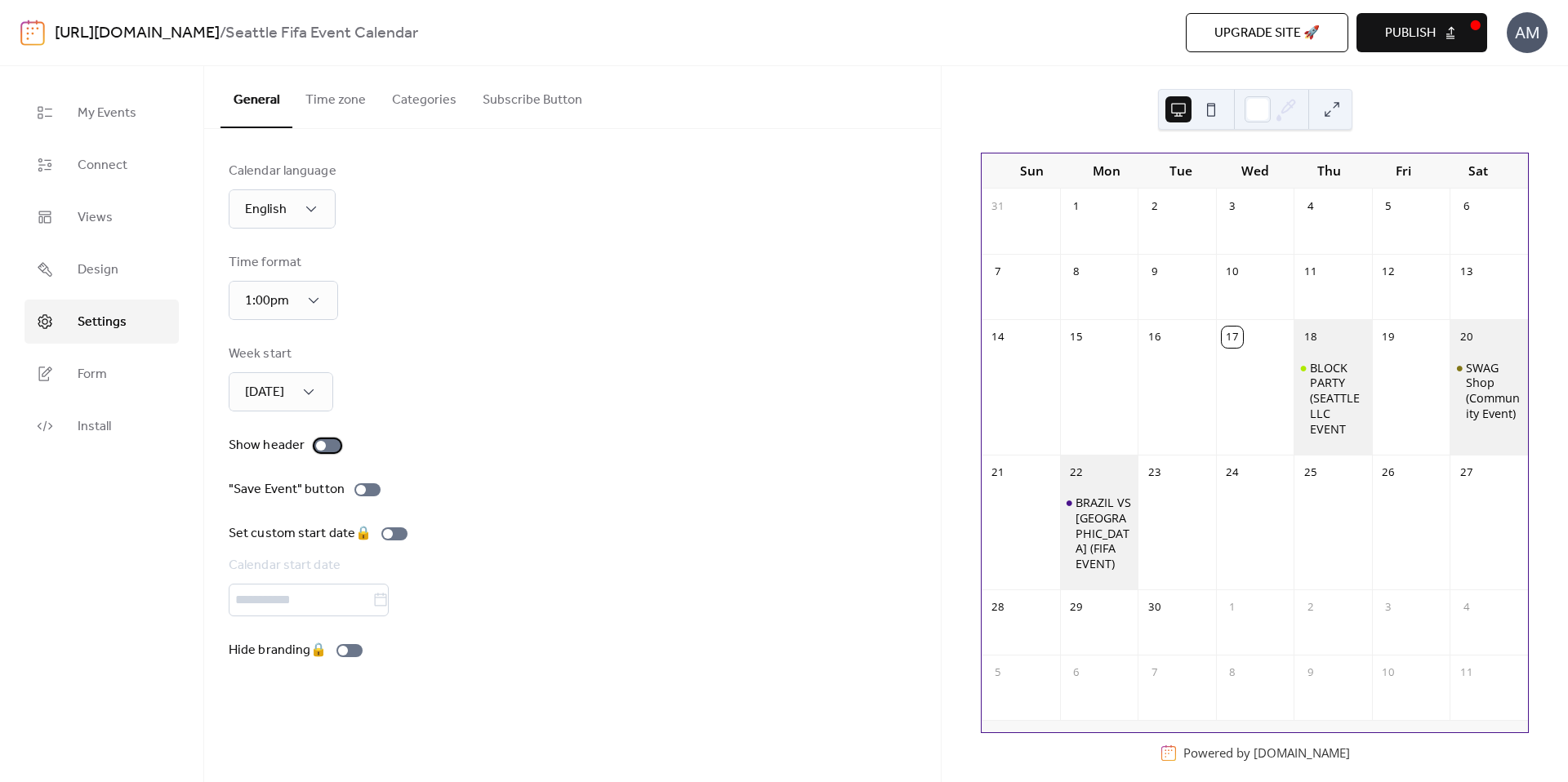
click at [327, 447] on div at bounding box center [327, 446] width 26 height 13
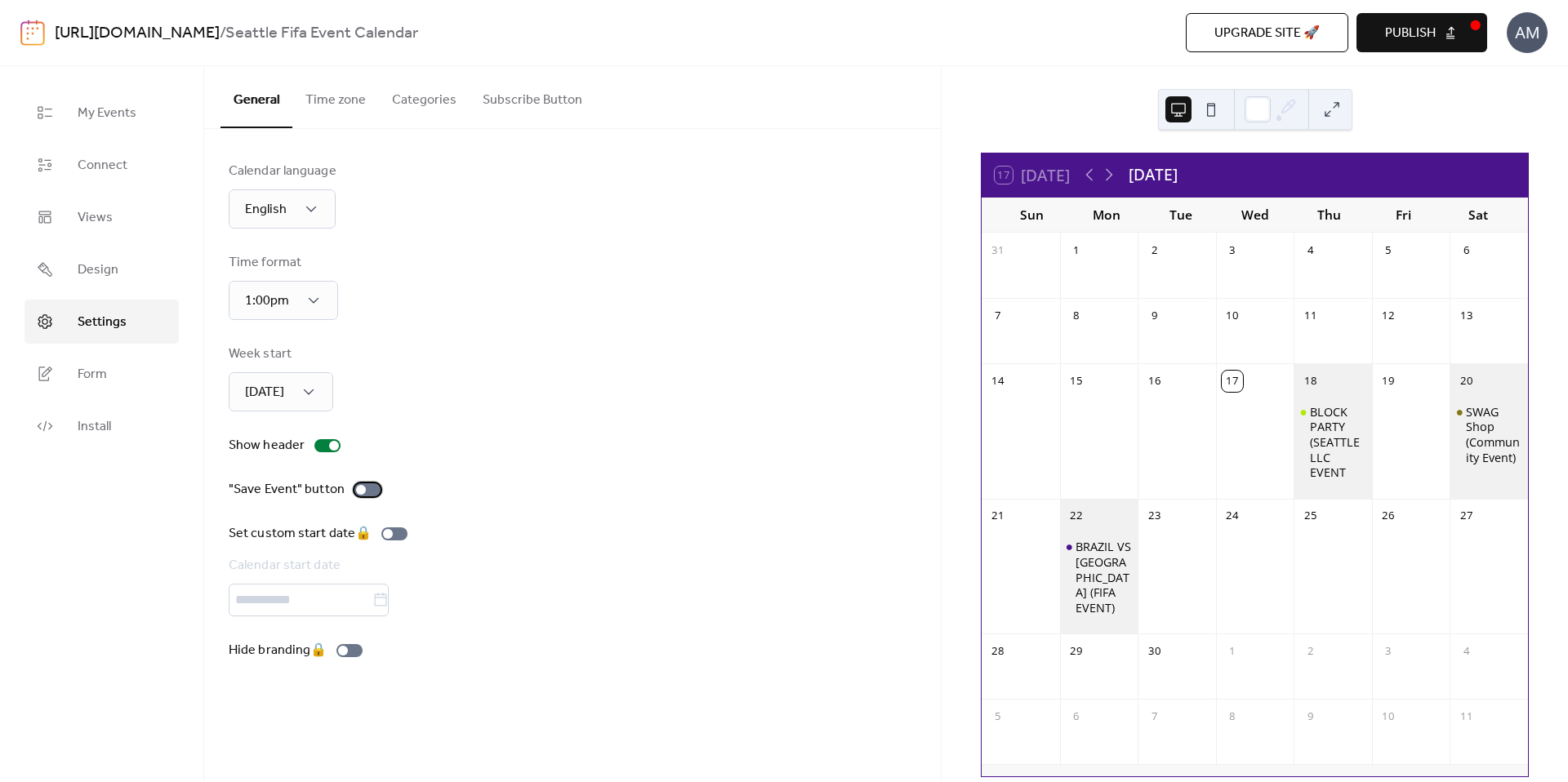
click at [369, 495] on div at bounding box center [367, 490] width 26 height 13
click at [522, 492] on div ""Save Event" button" at bounding box center [573, 490] width 688 height 20
click at [113, 275] on span "Design" at bounding box center [98, 270] width 41 height 20
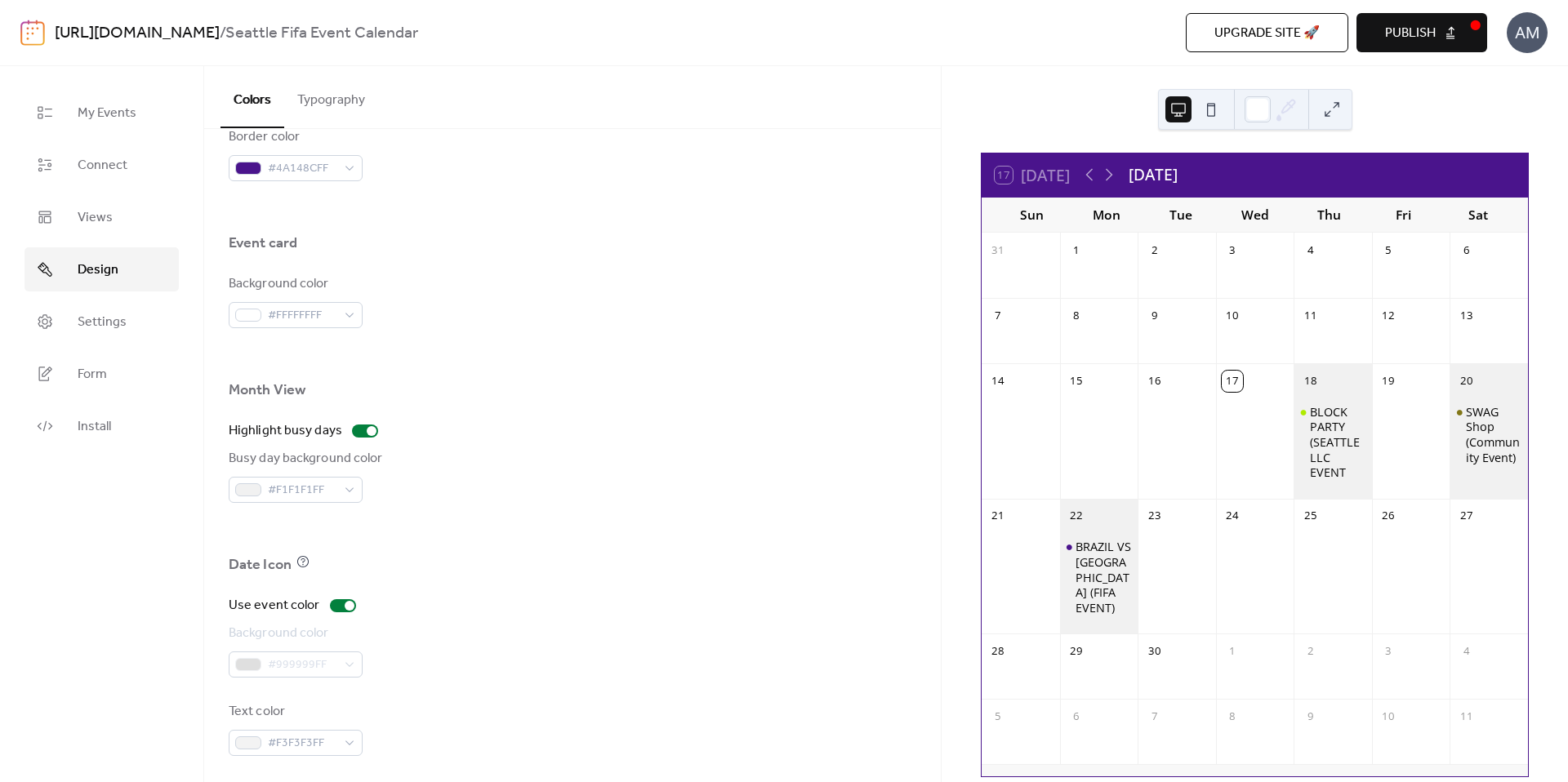
scroll to position [929, 0]
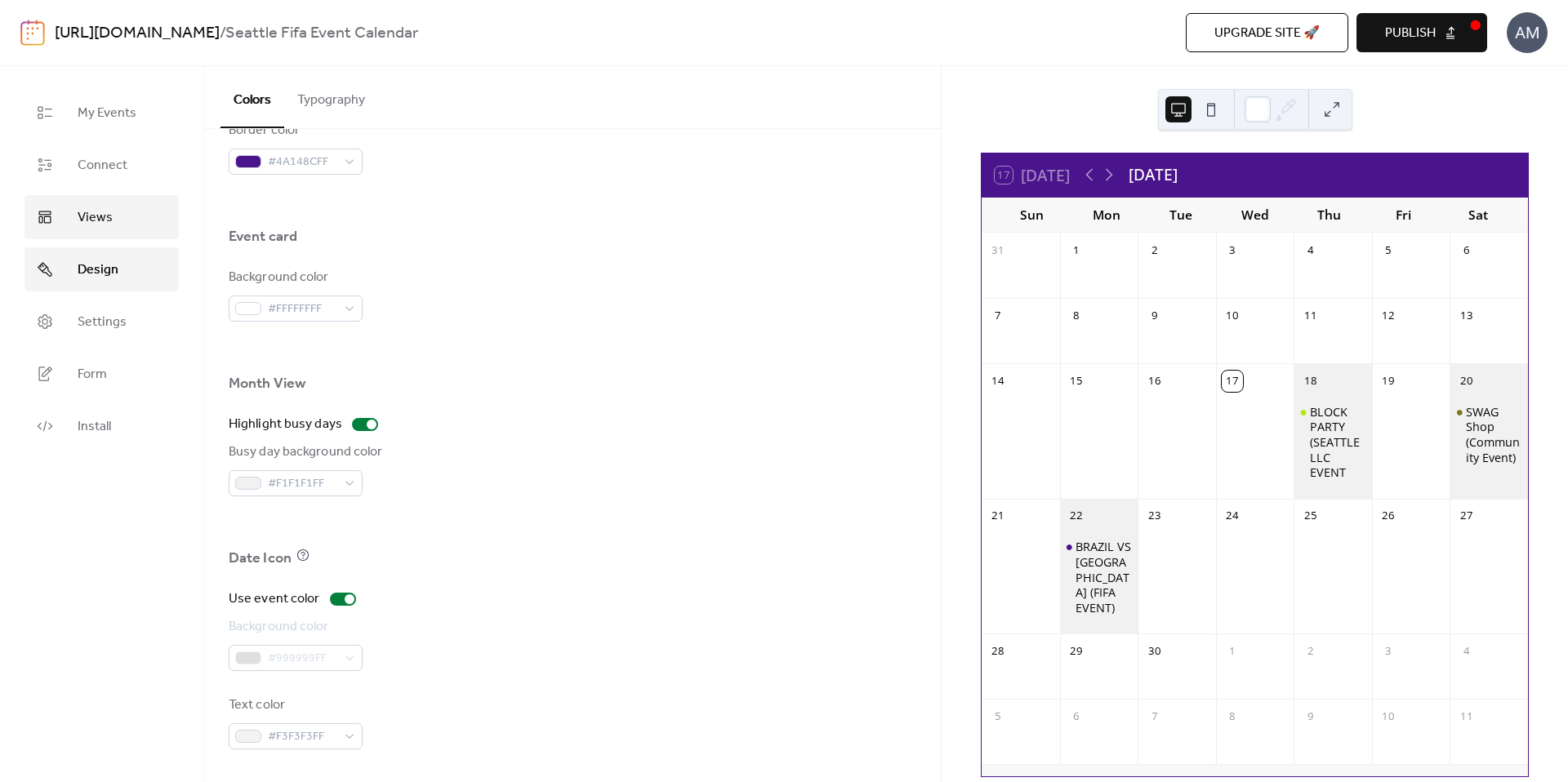
click at [117, 219] on link "Views" at bounding box center [101, 217] width 154 height 44
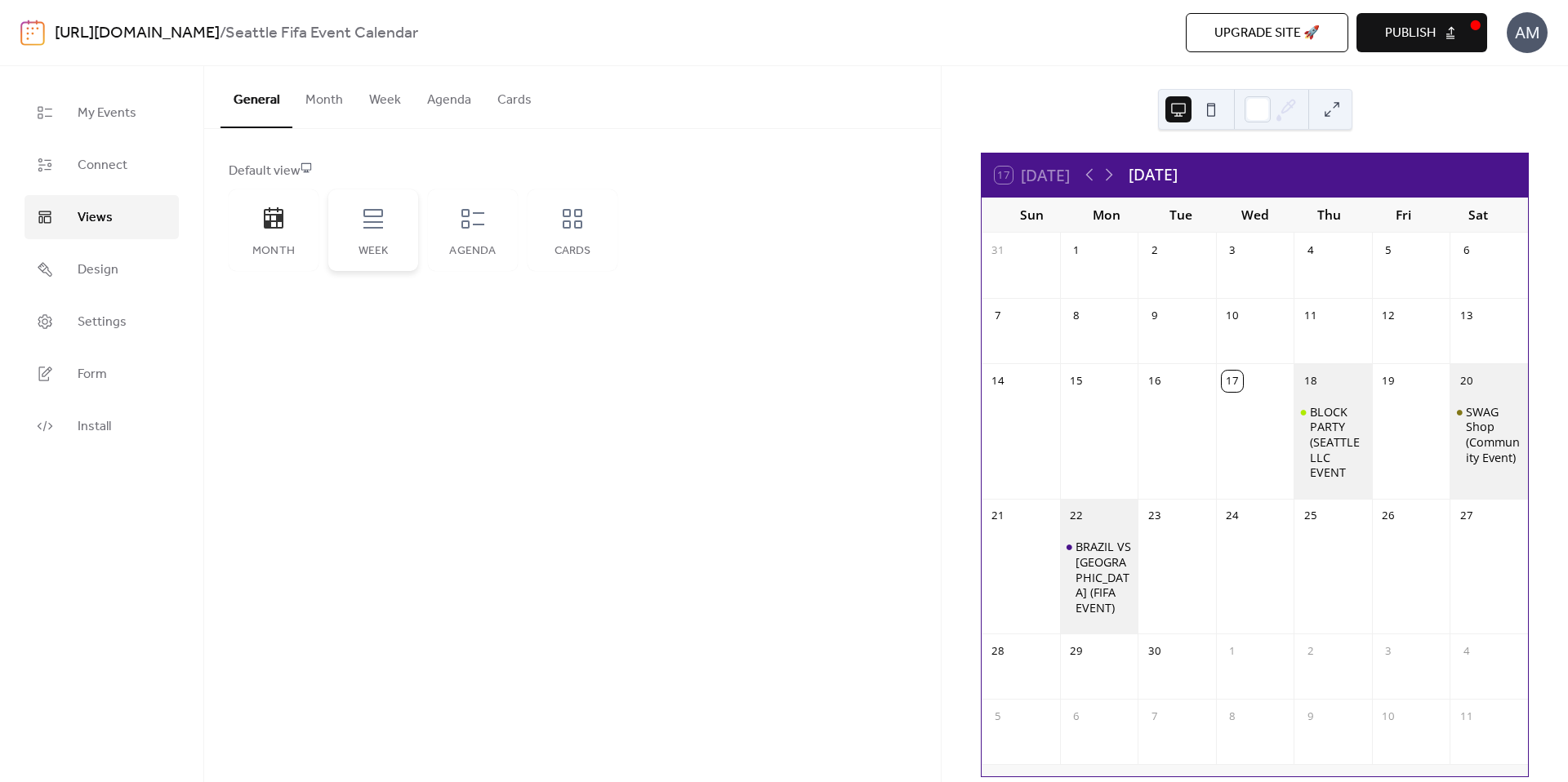
click at [385, 226] on icon at bounding box center [373, 219] width 26 height 26
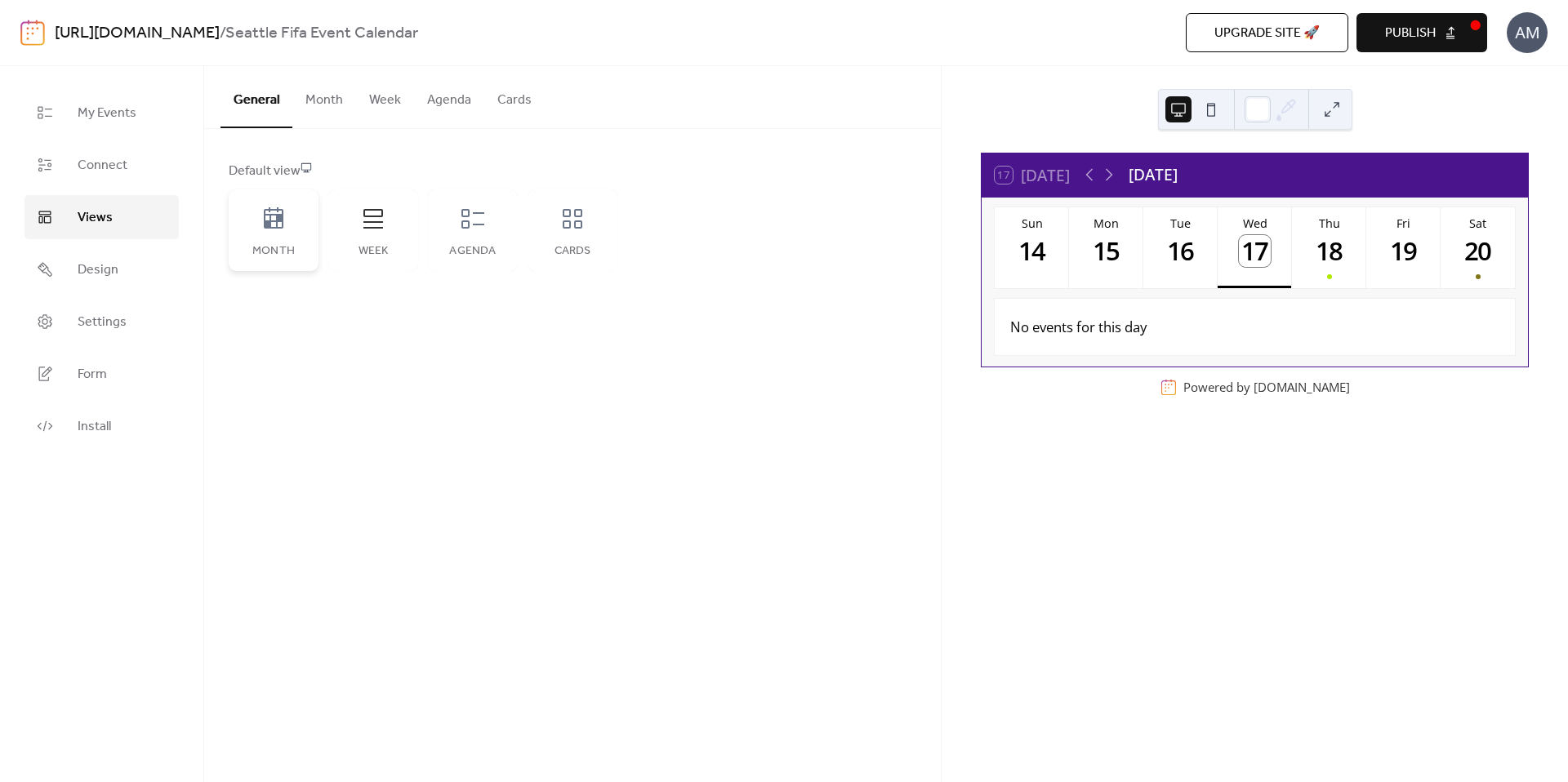
click at [281, 227] on icon at bounding box center [273, 218] width 20 height 21
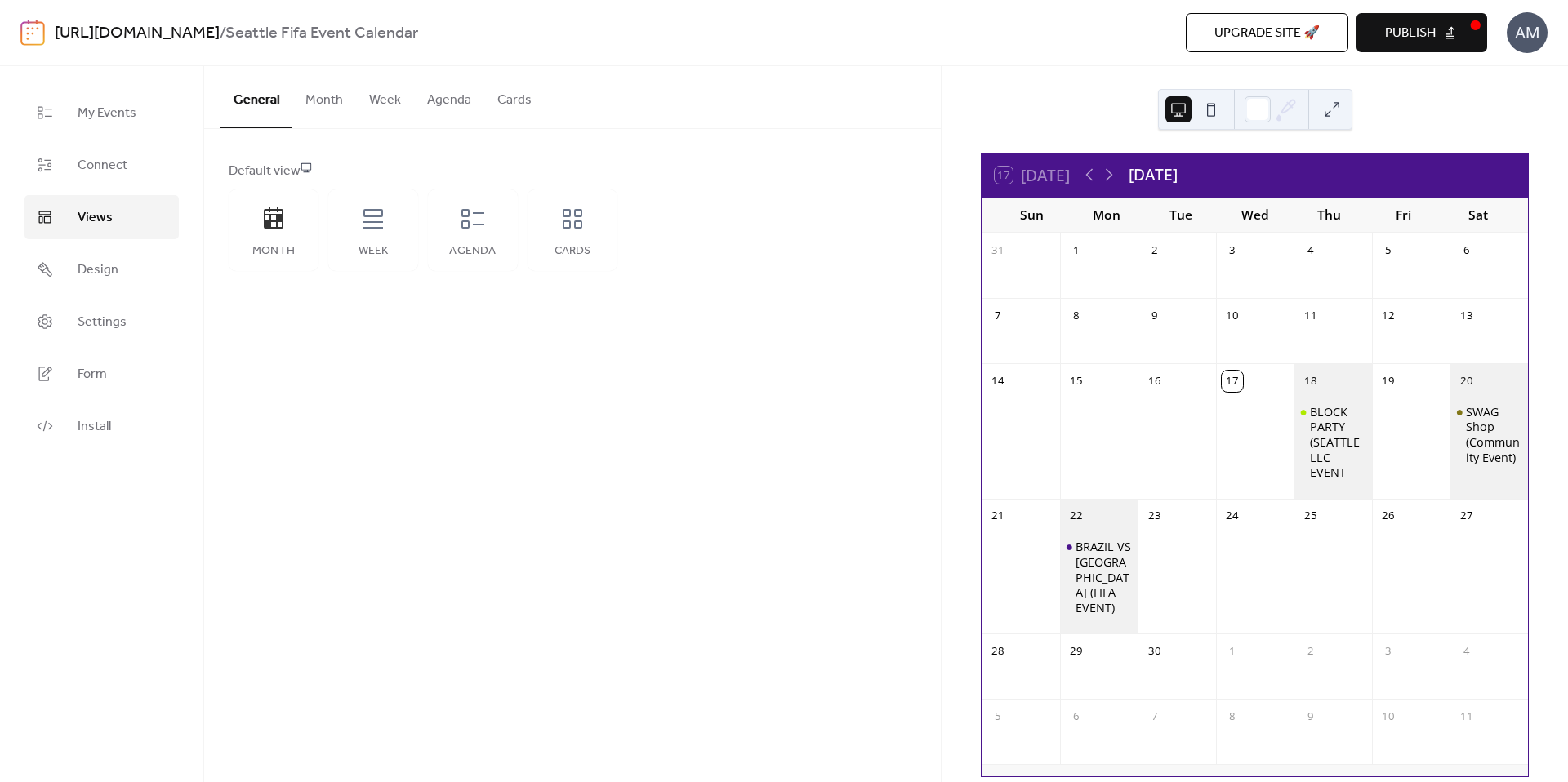
click at [324, 101] on button "Month" at bounding box center [324, 96] width 64 height 61
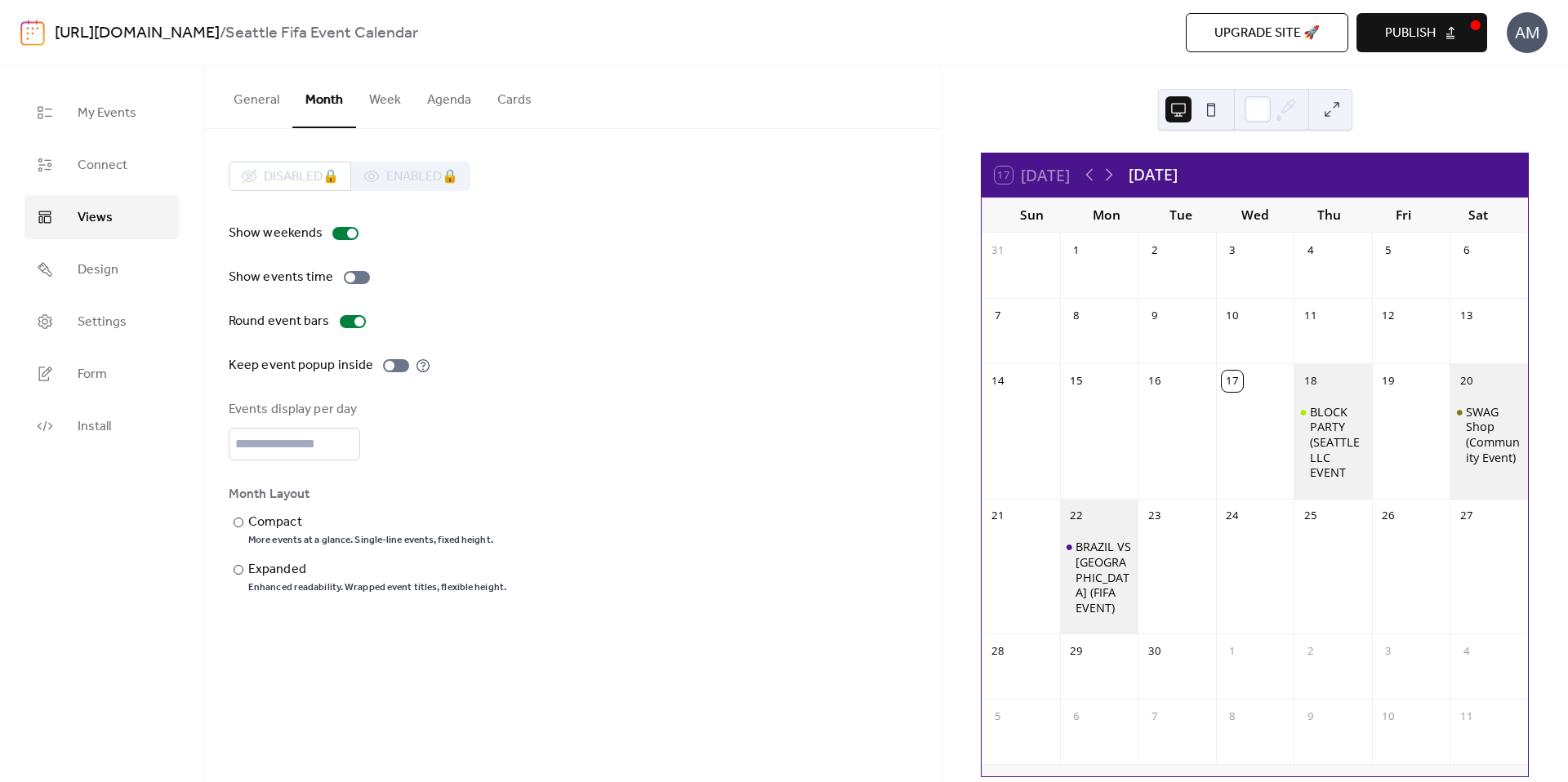
click at [268, 107] on button "General" at bounding box center [256, 96] width 72 height 61
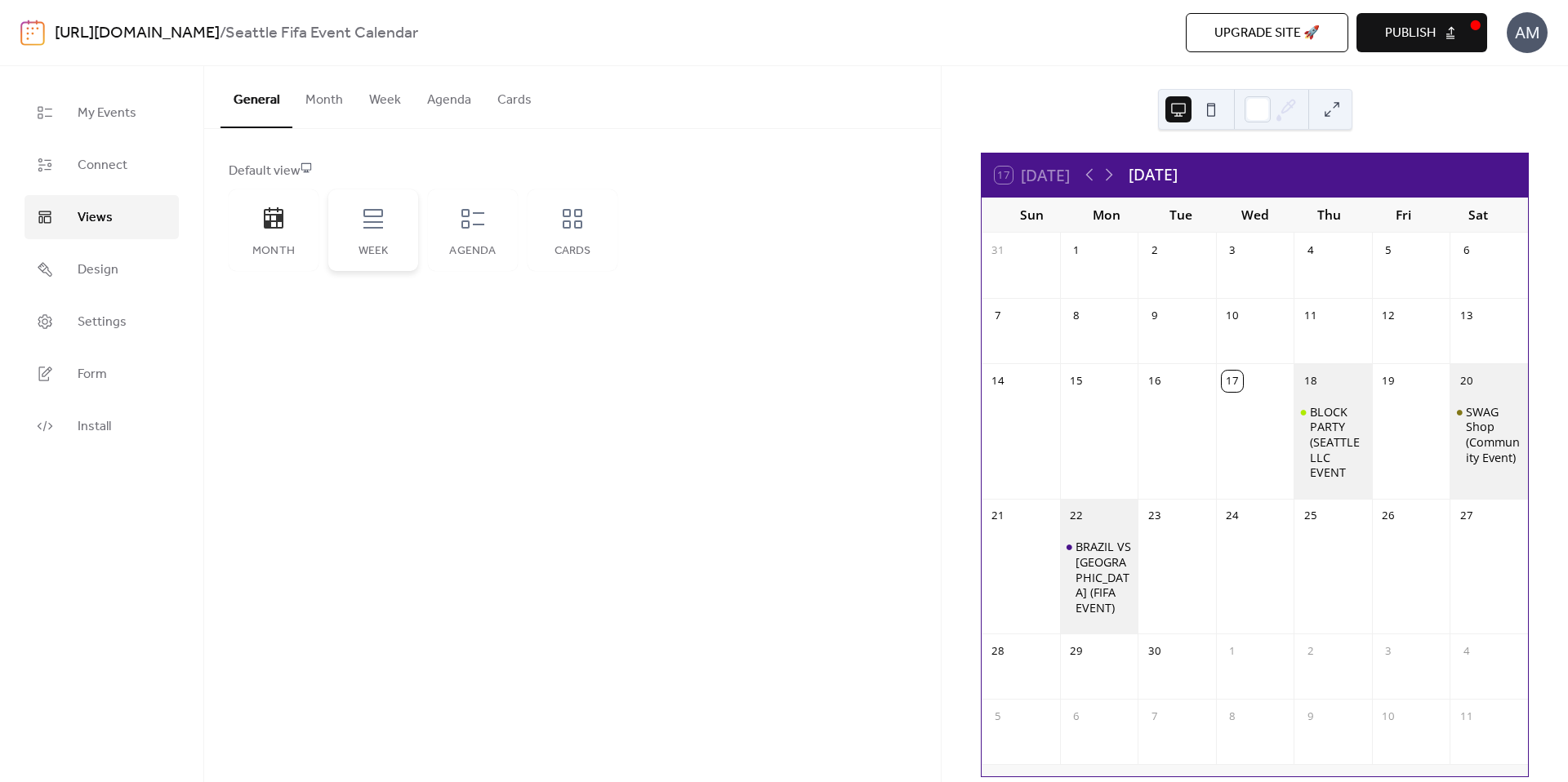
click at [378, 231] on icon at bounding box center [373, 219] width 26 height 26
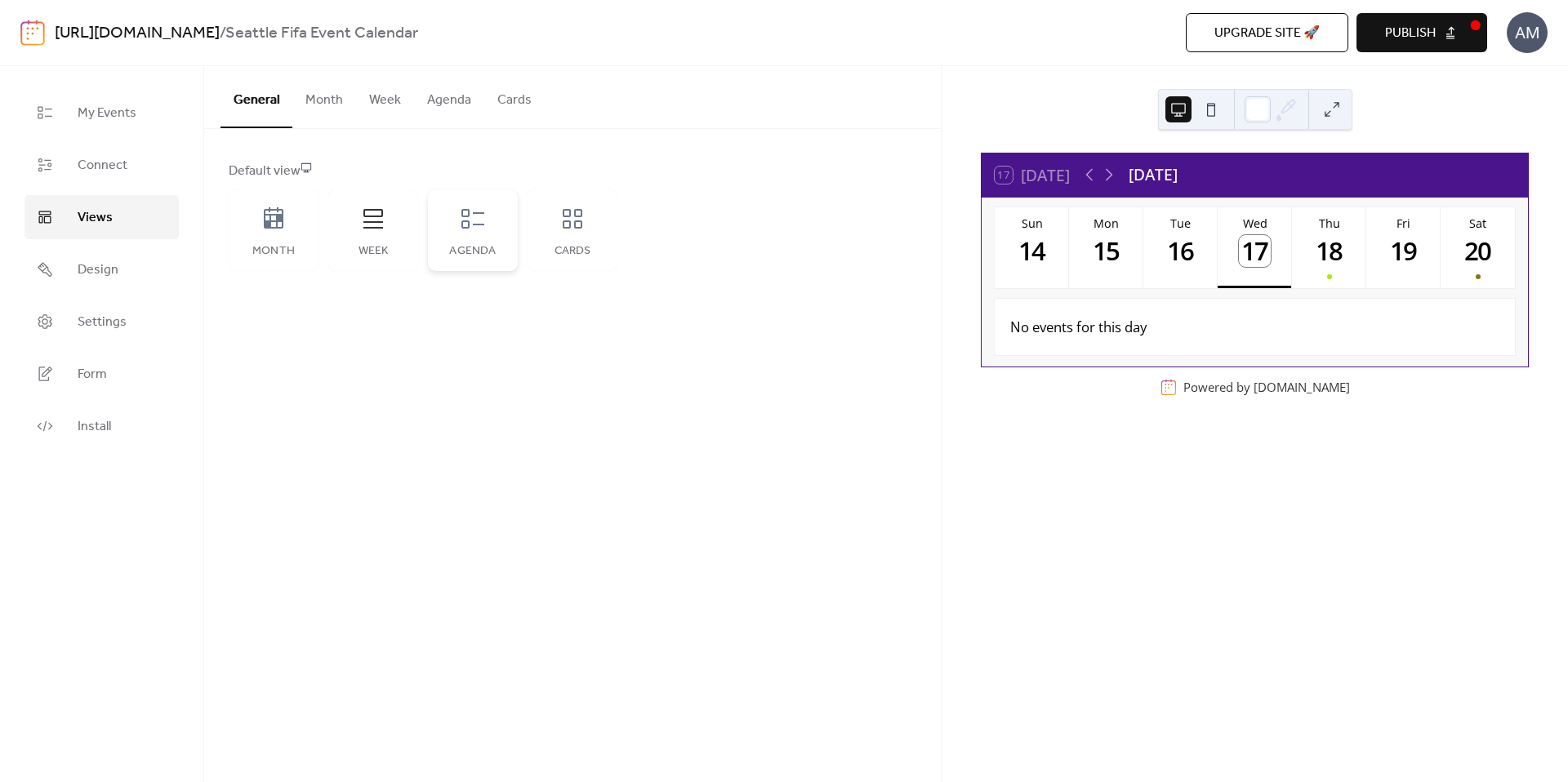
click at [466, 236] on div "Agenda" at bounding box center [473, 230] width 90 height 81
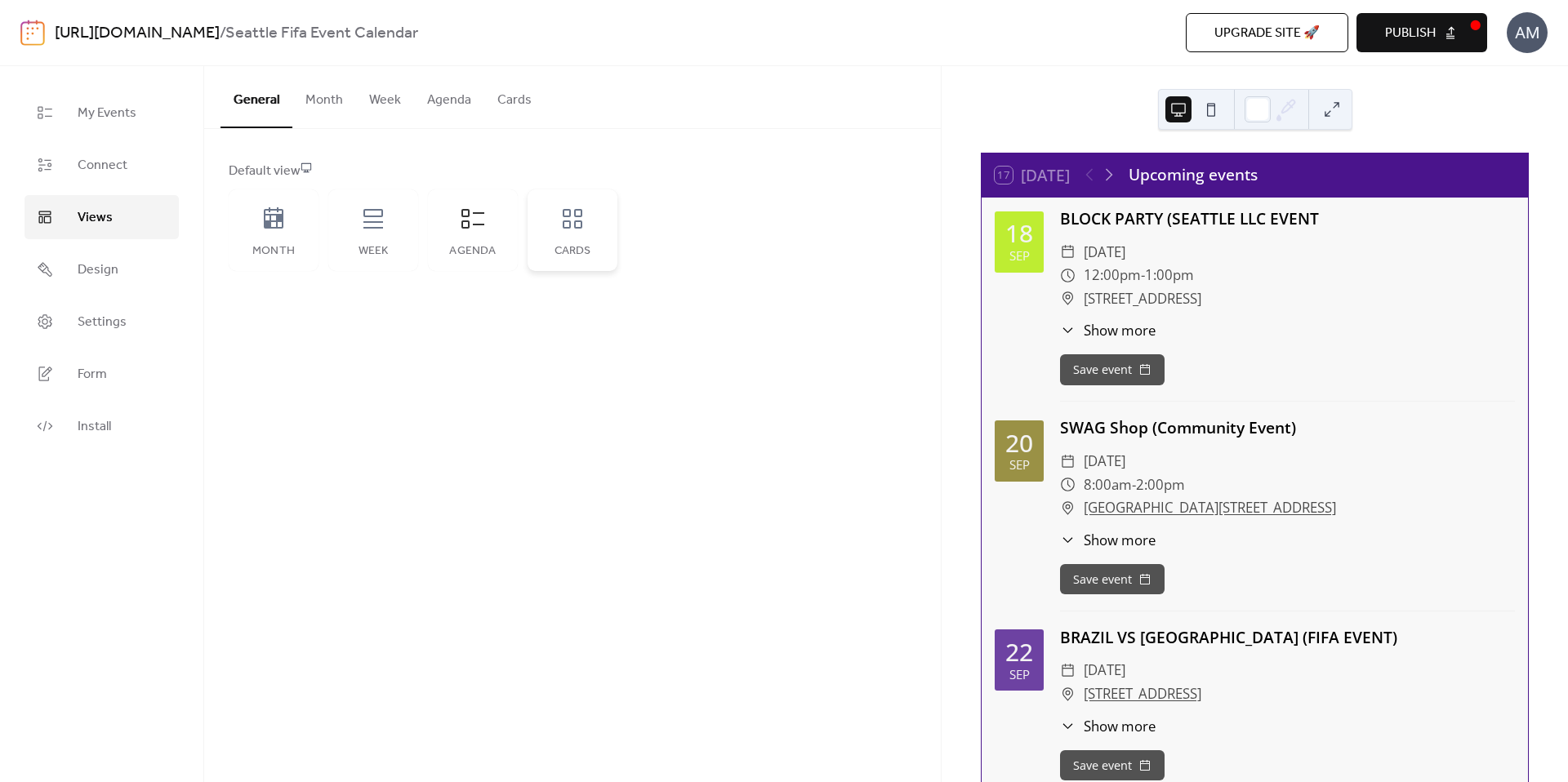
click at [566, 236] on div "Cards" at bounding box center [572, 230] width 90 height 81
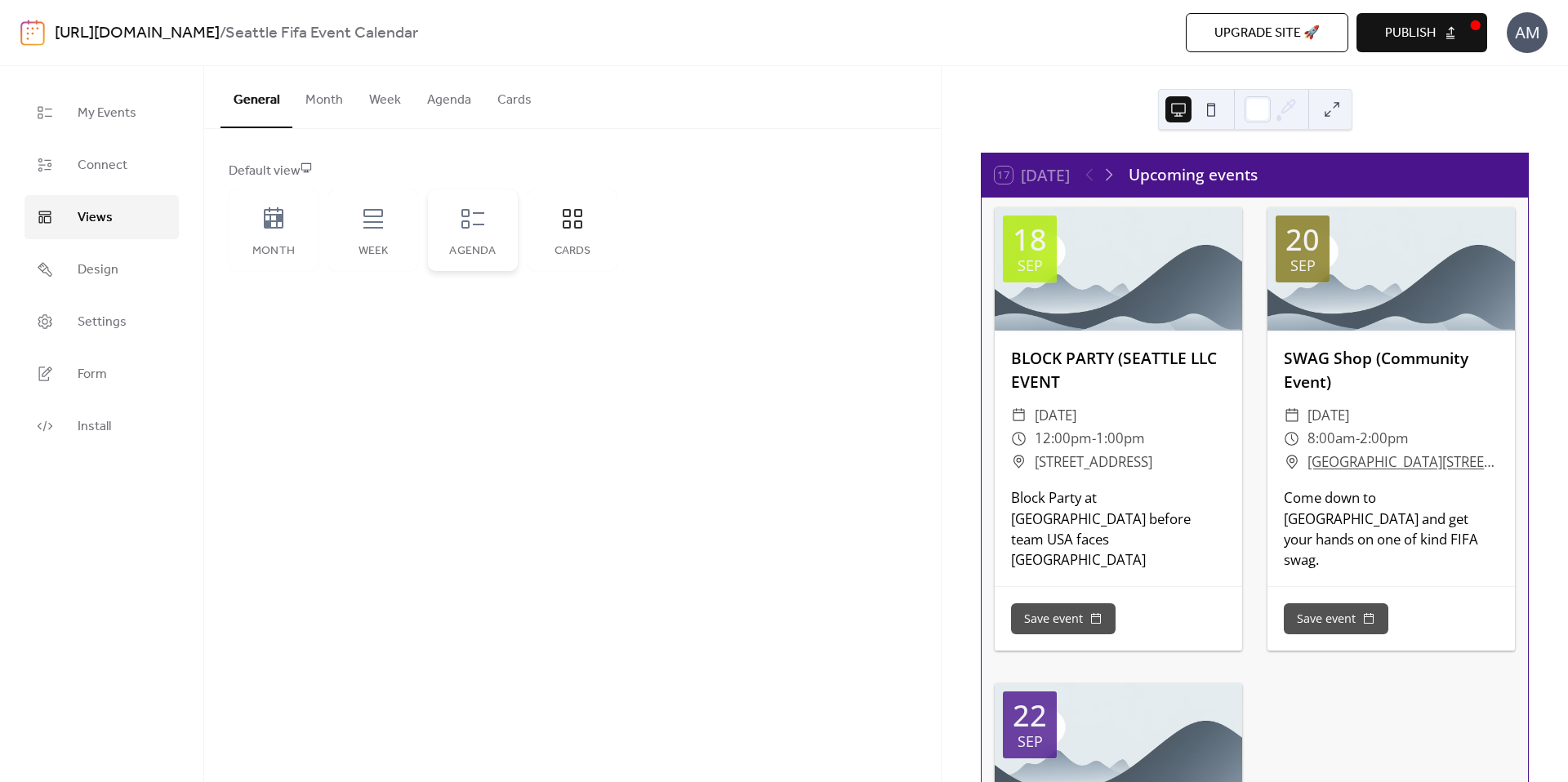
click at [471, 234] on div "Agenda" at bounding box center [473, 230] width 90 height 81
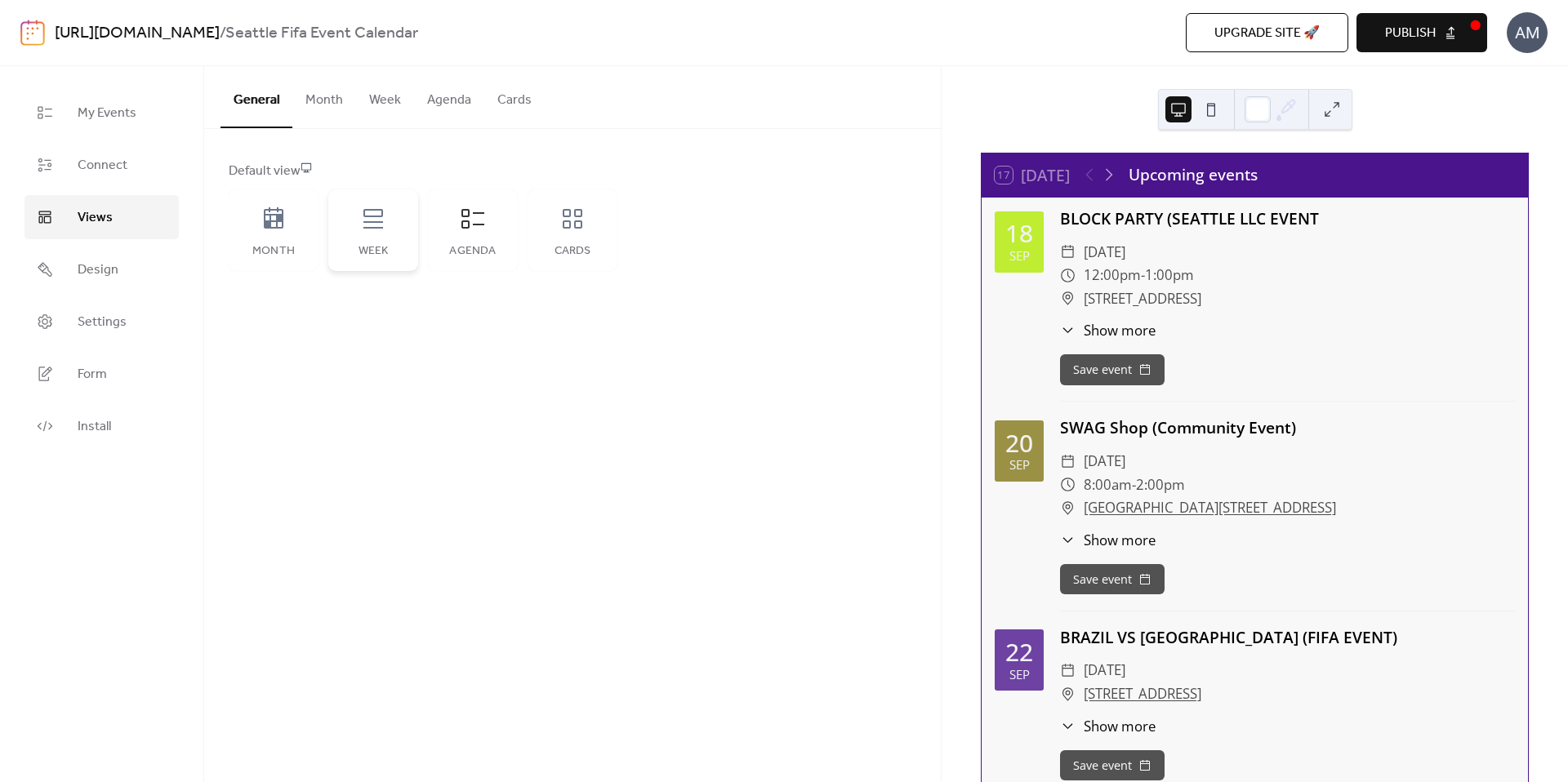
click at [398, 231] on div "Week" at bounding box center [373, 230] width 90 height 81
click at [290, 220] on div "Month" at bounding box center [274, 230] width 90 height 81
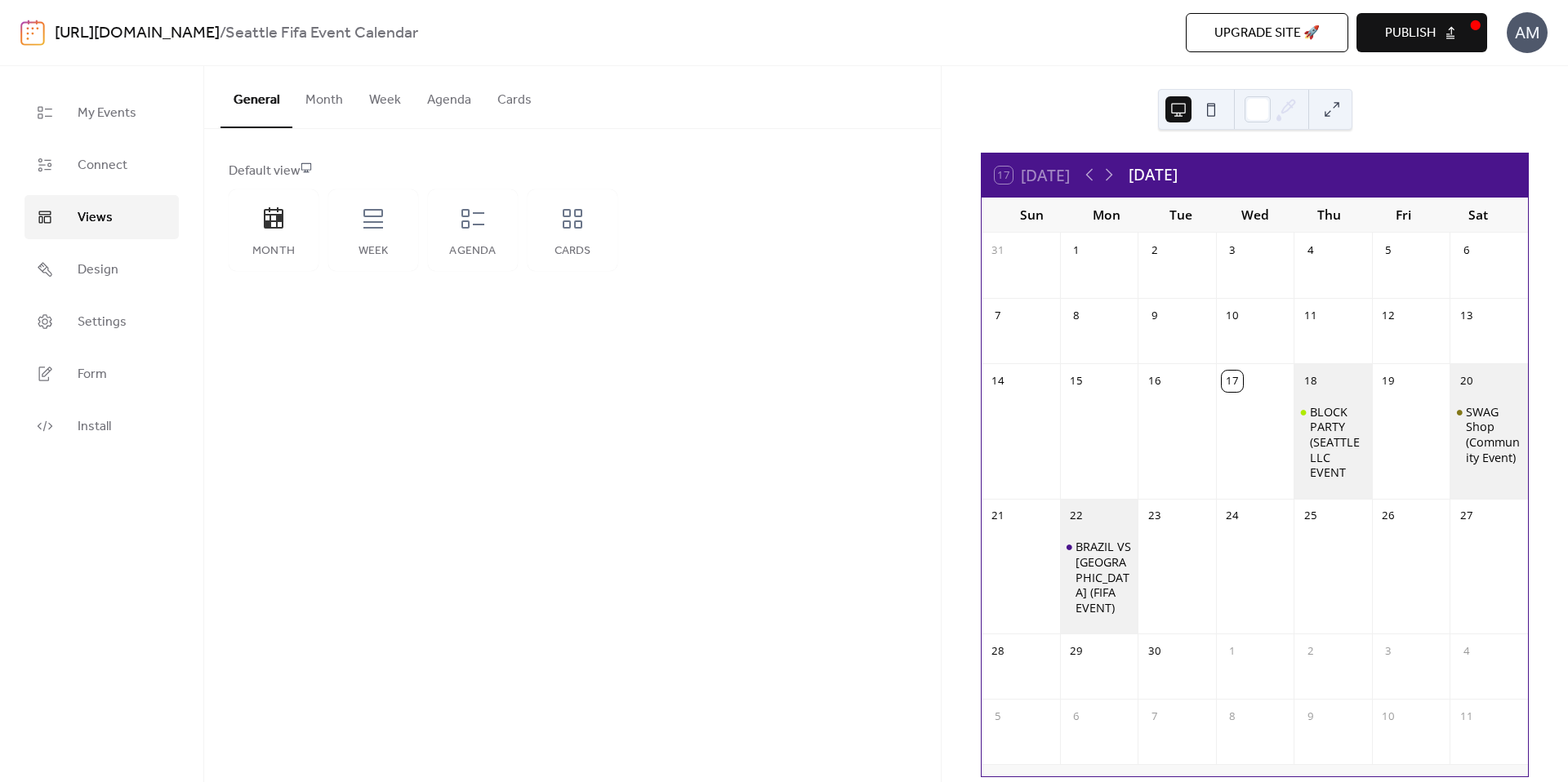
click at [514, 101] on button "Cards" at bounding box center [514, 96] width 61 height 61
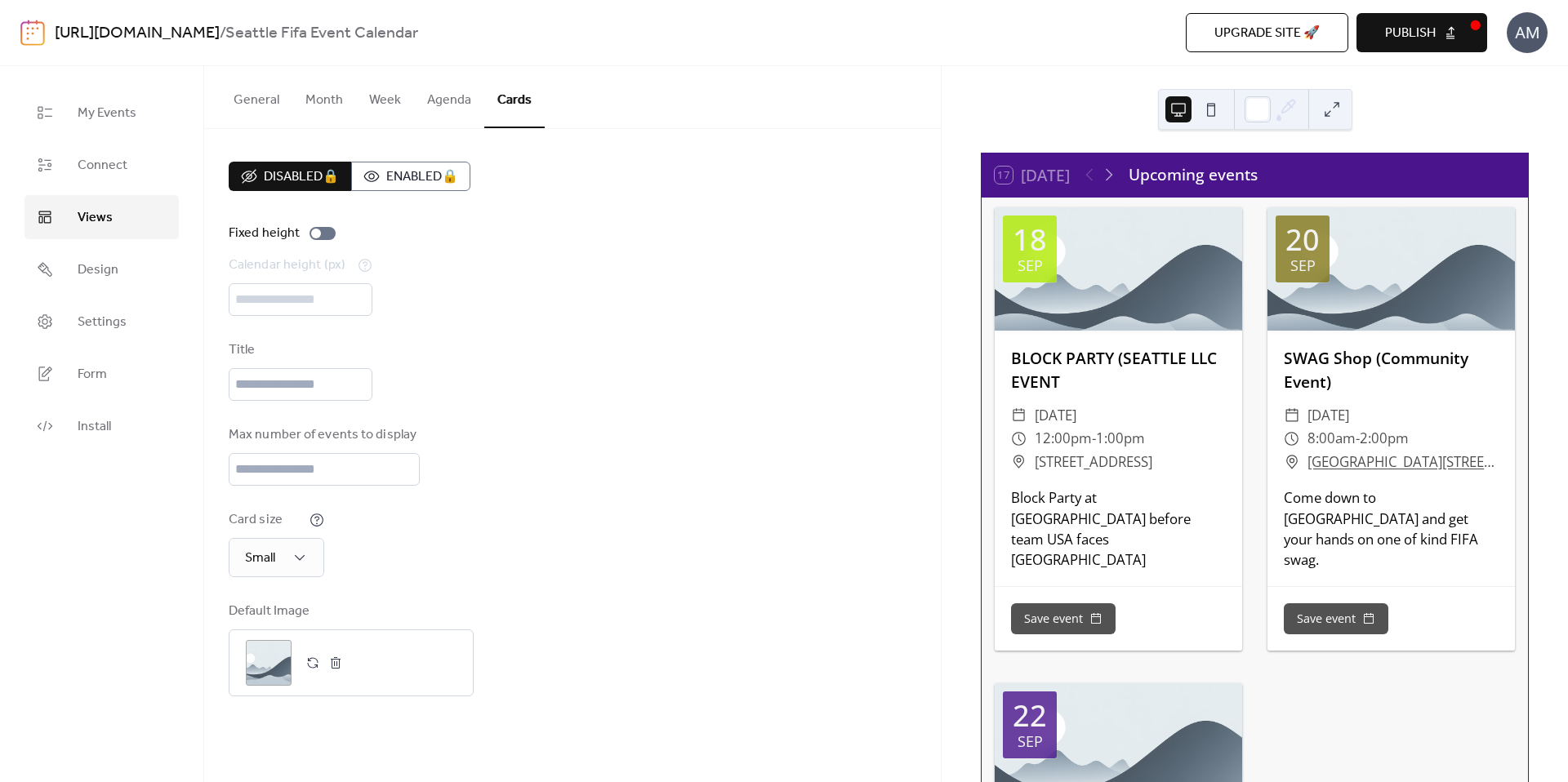
click at [445, 99] on button "Agenda" at bounding box center [449, 96] width 70 height 61
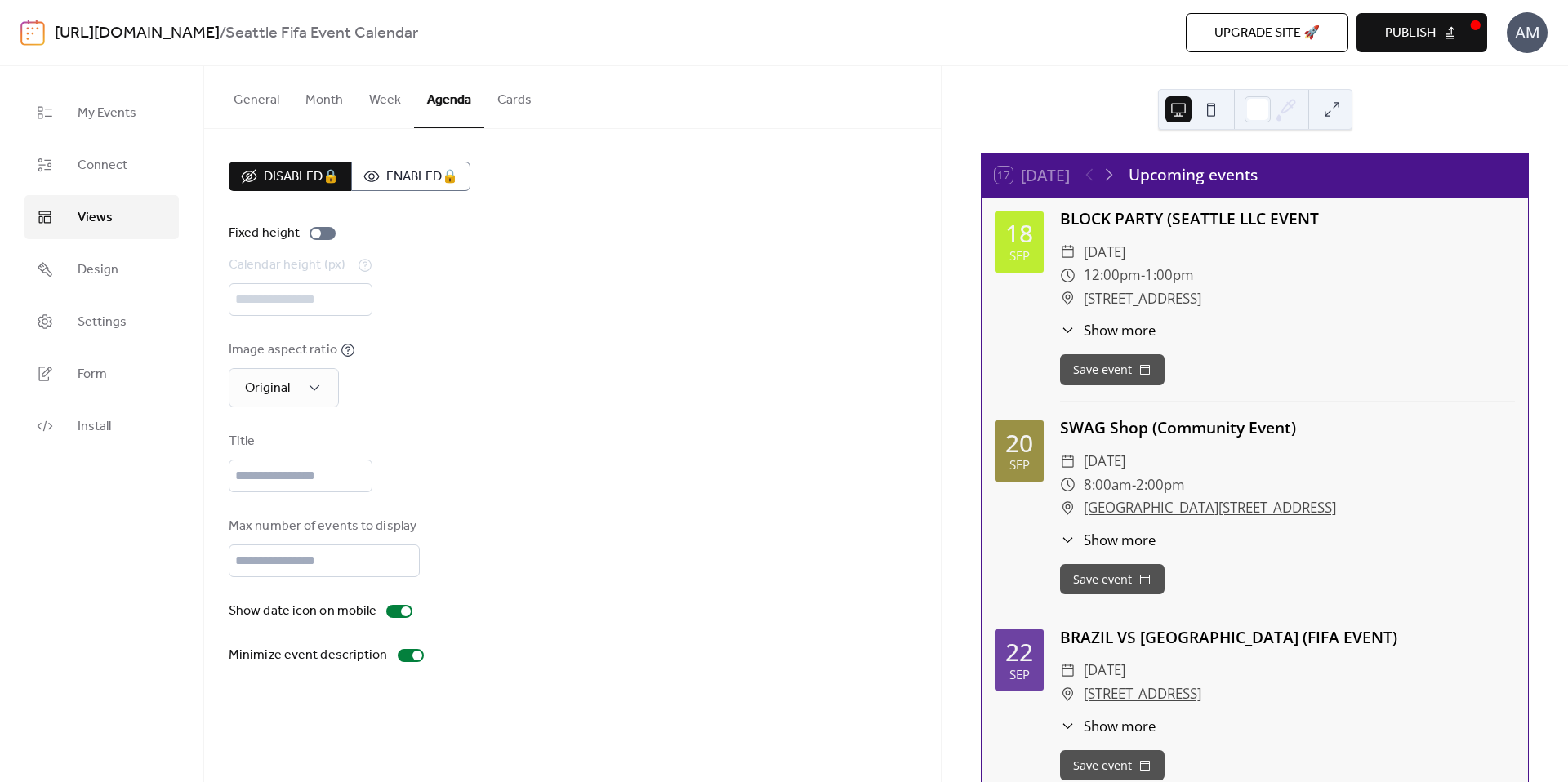
click at [372, 110] on button "Week" at bounding box center [385, 96] width 58 height 61
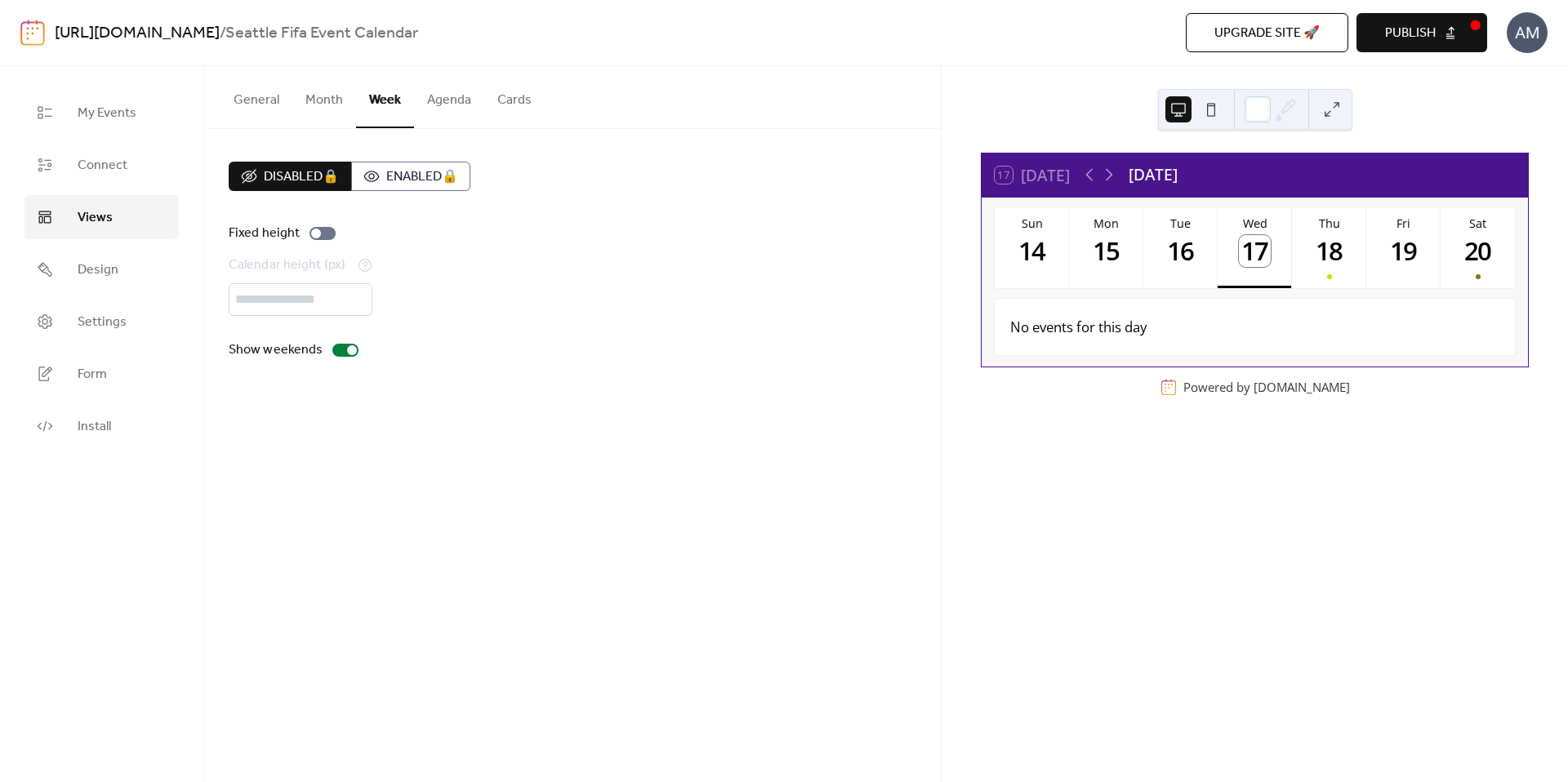
click at [313, 109] on button "Month" at bounding box center [324, 96] width 64 height 61
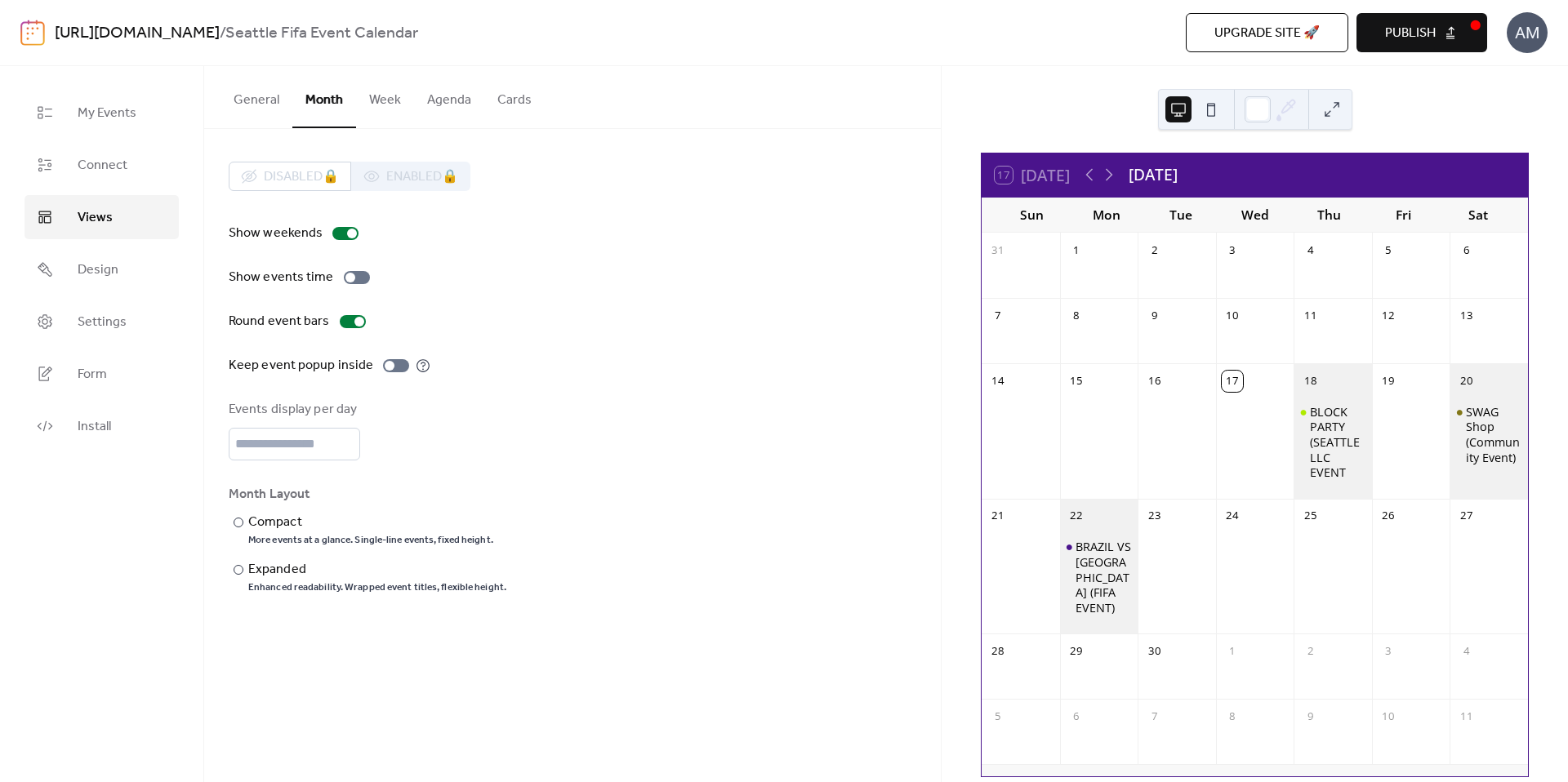
click at [278, 110] on button "General" at bounding box center [256, 96] width 72 height 61
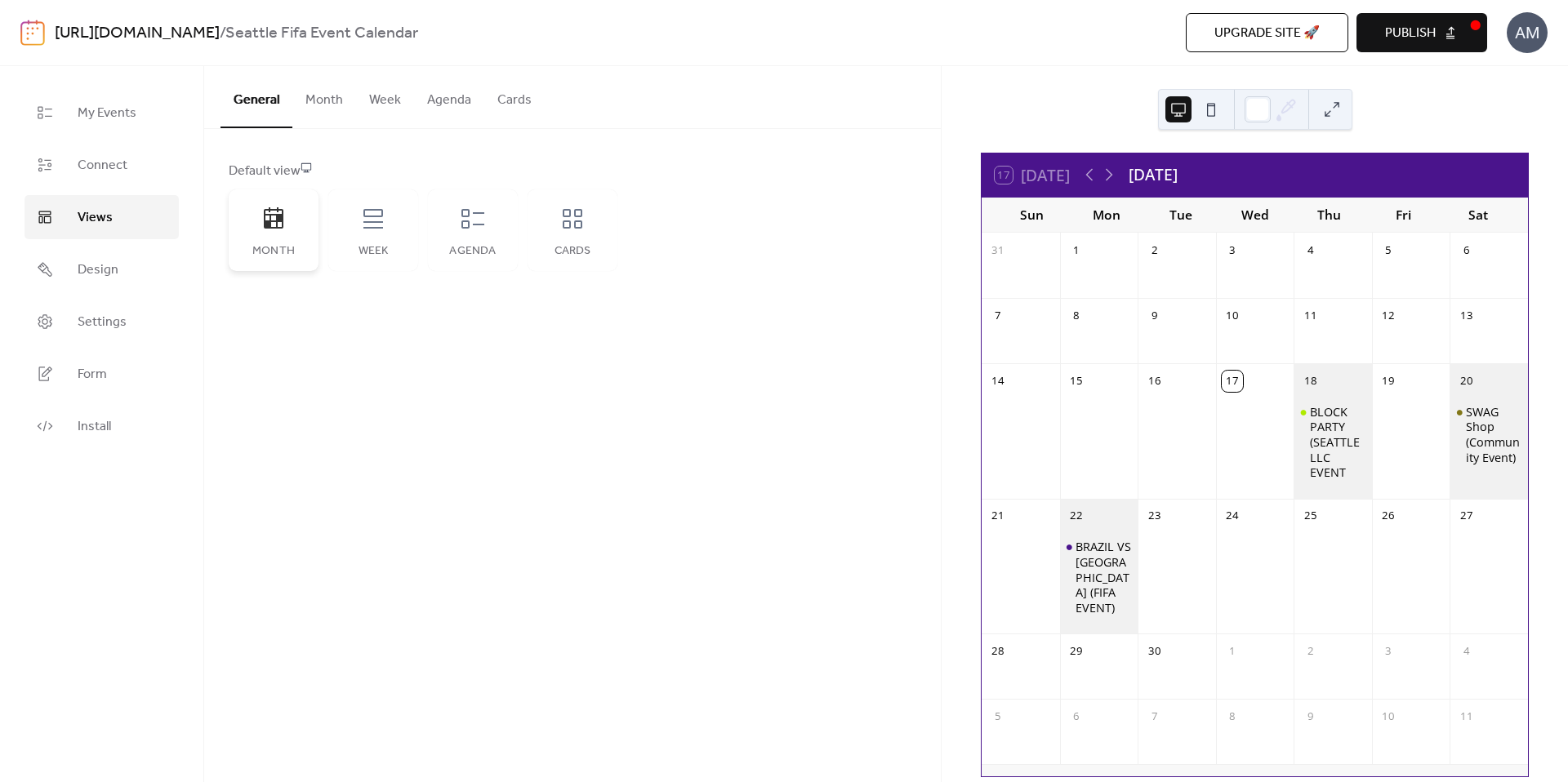
click at [274, 236] on div "Month" at bounding box center [274, 230] width 90 height 81
click at [1215, 110] on button at bounding box center [1211, 109] width 26 height 26
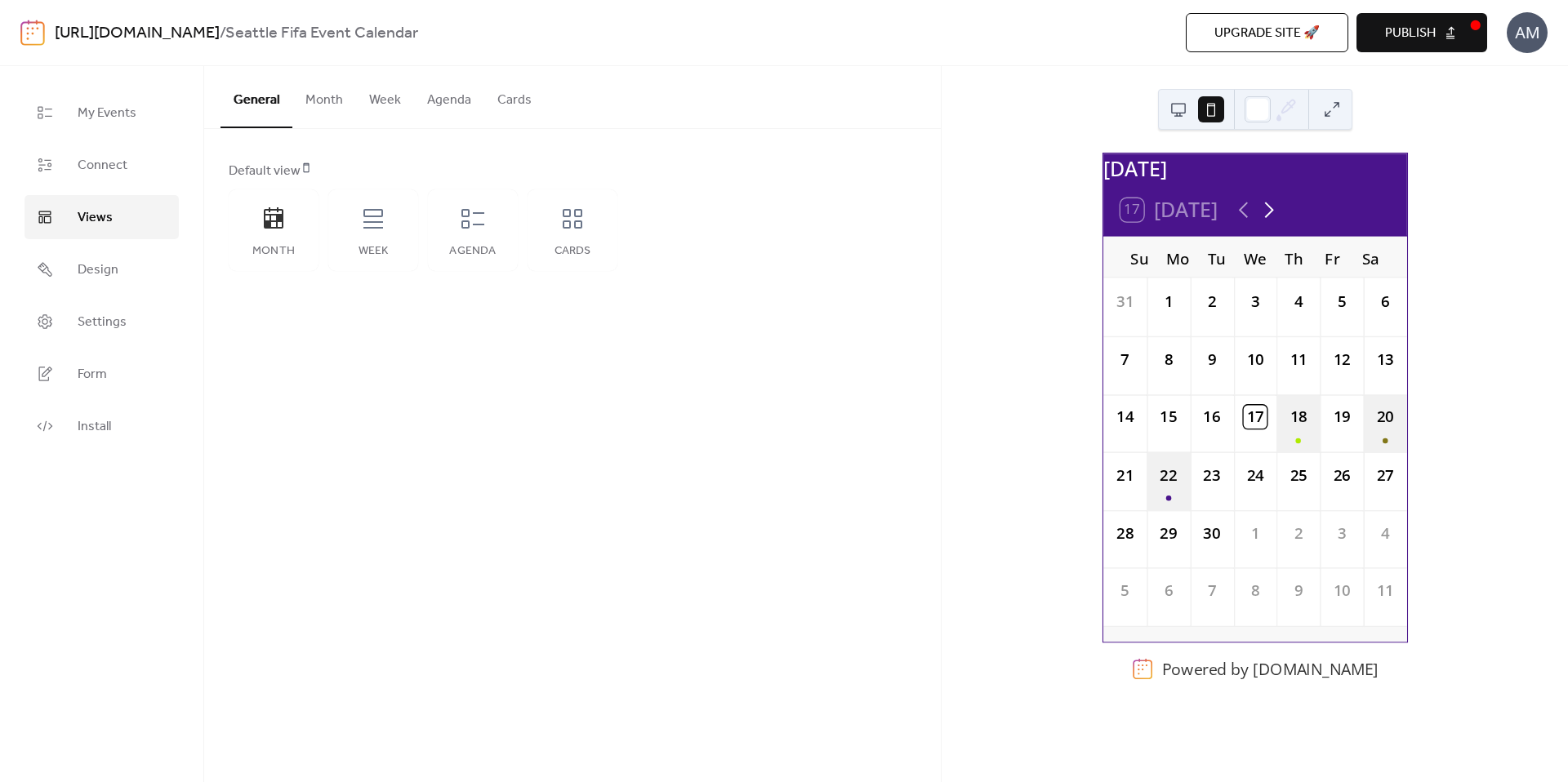
click at [1264, 220] on icon at bounding box center [1267, 209] width 25 height 25
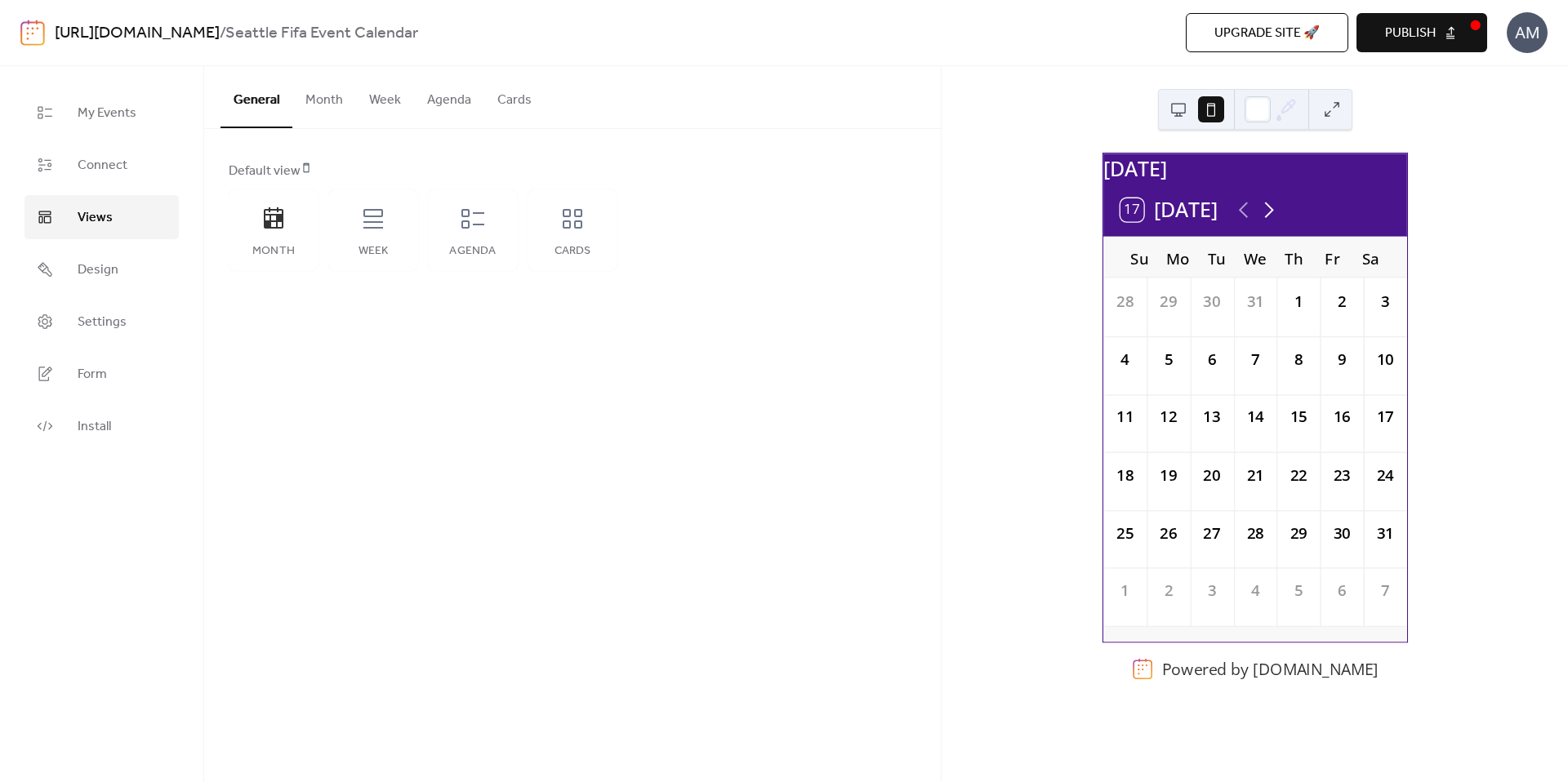
click at [1264, 220] on icon at bounding box center [1267, 209] width 25 height 25
click at [1245, 218] on icon at bounding box center [1242, 209] width 25 height 25
click at [1245, 218] on icon at bounding box center [1243, 209] width 9 height 16
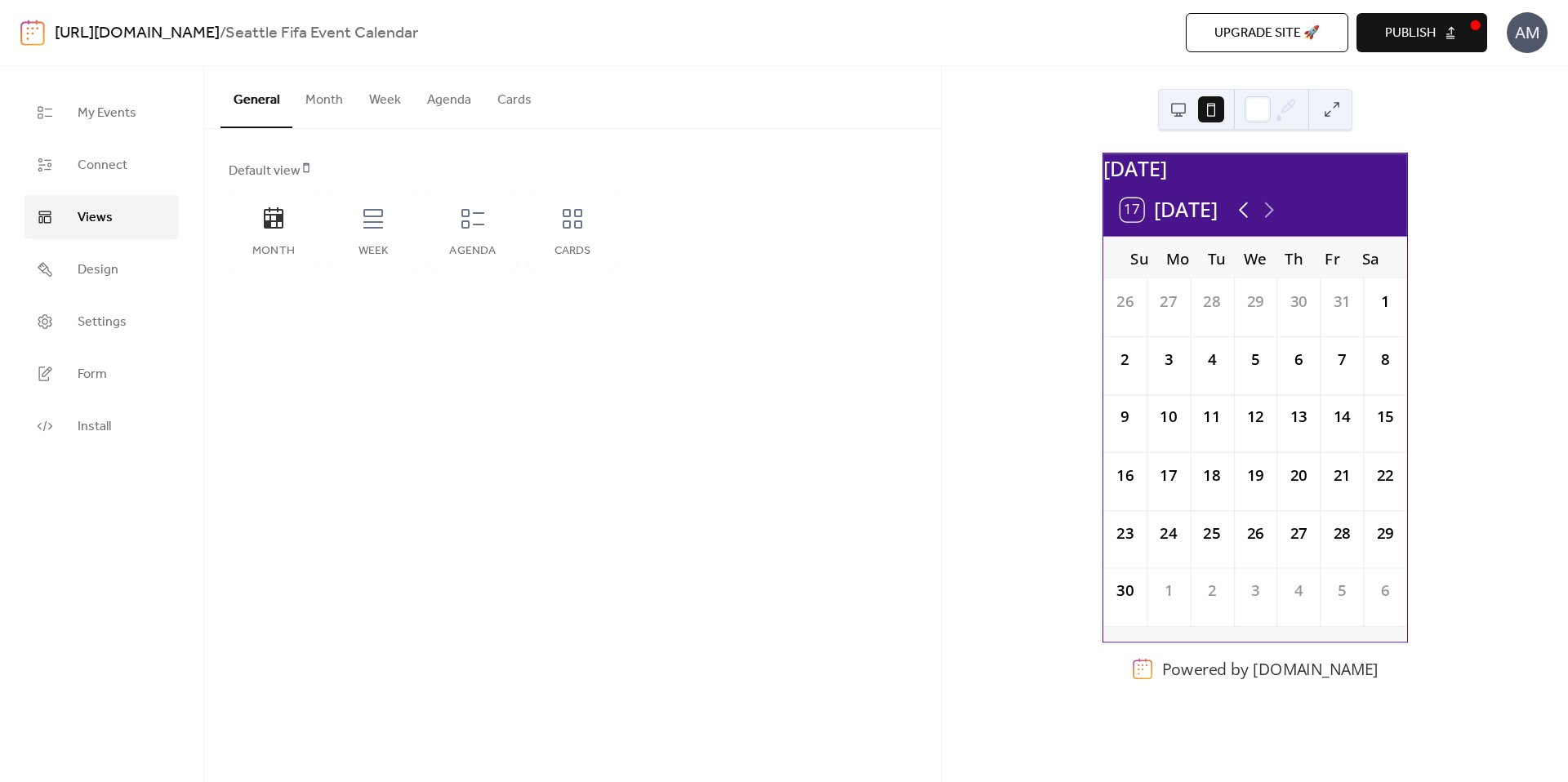
click at [1244, 218] on icon at bounding box center [1243, 209] width 9 height 16
click at [1290, 452] on div "18" at bounding box center [1298, 423] width 43 height 58
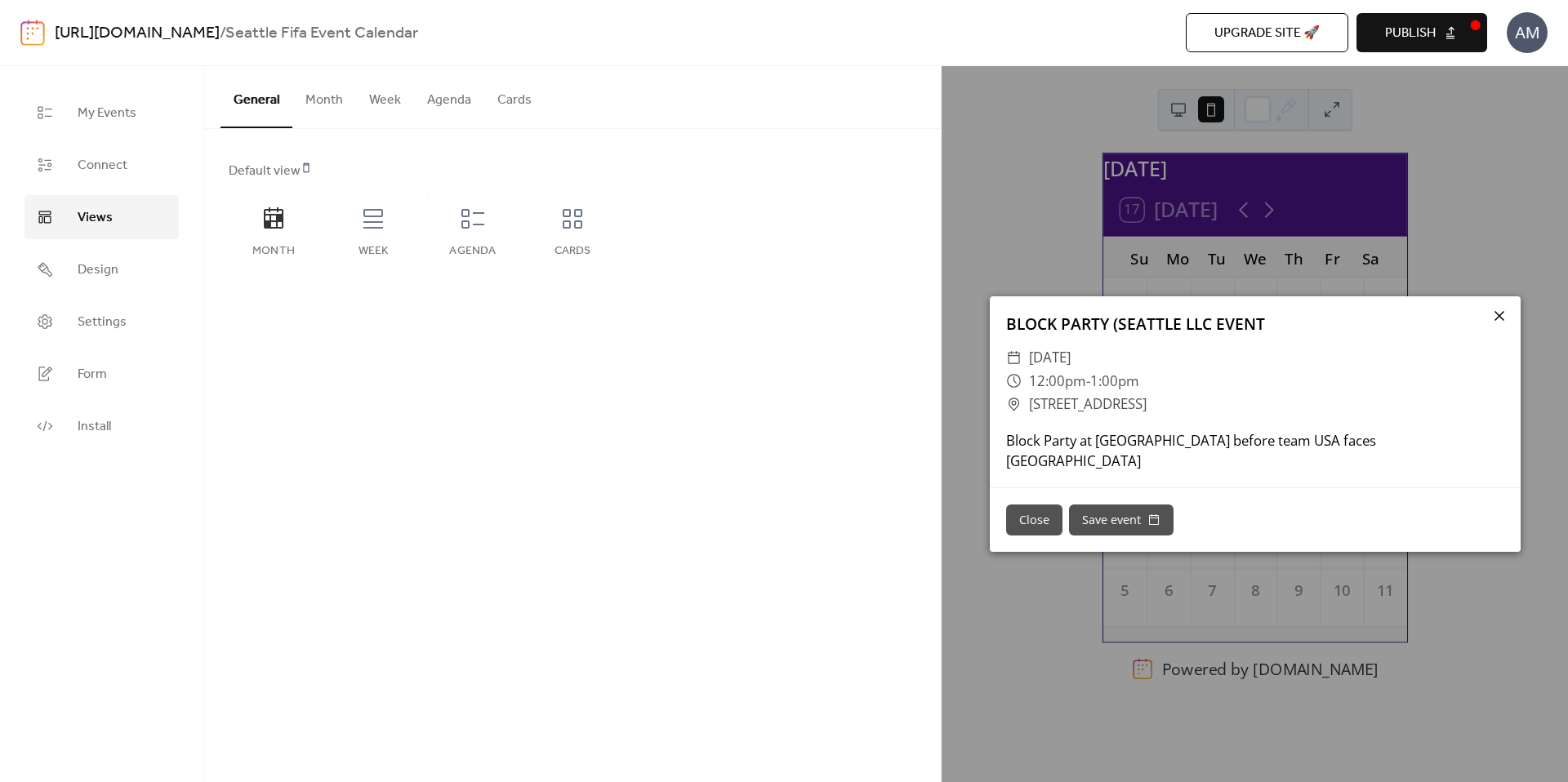
click at [1496, 320] on icon at bounding box center [1499, 316] width 20 height 20
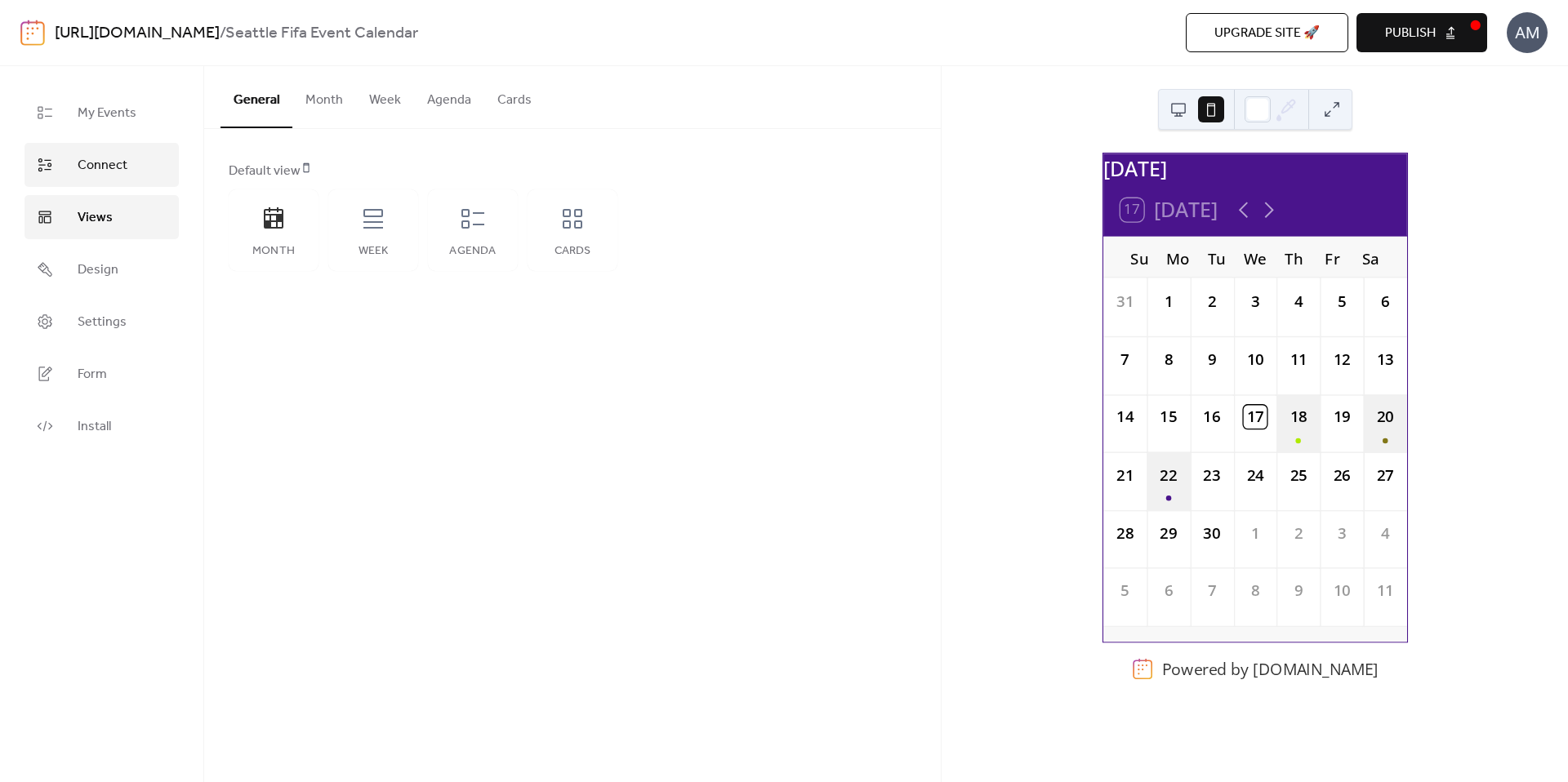
click at [126, 171] on span "Connect" at bounding box center [102, 165] width 50 height 20
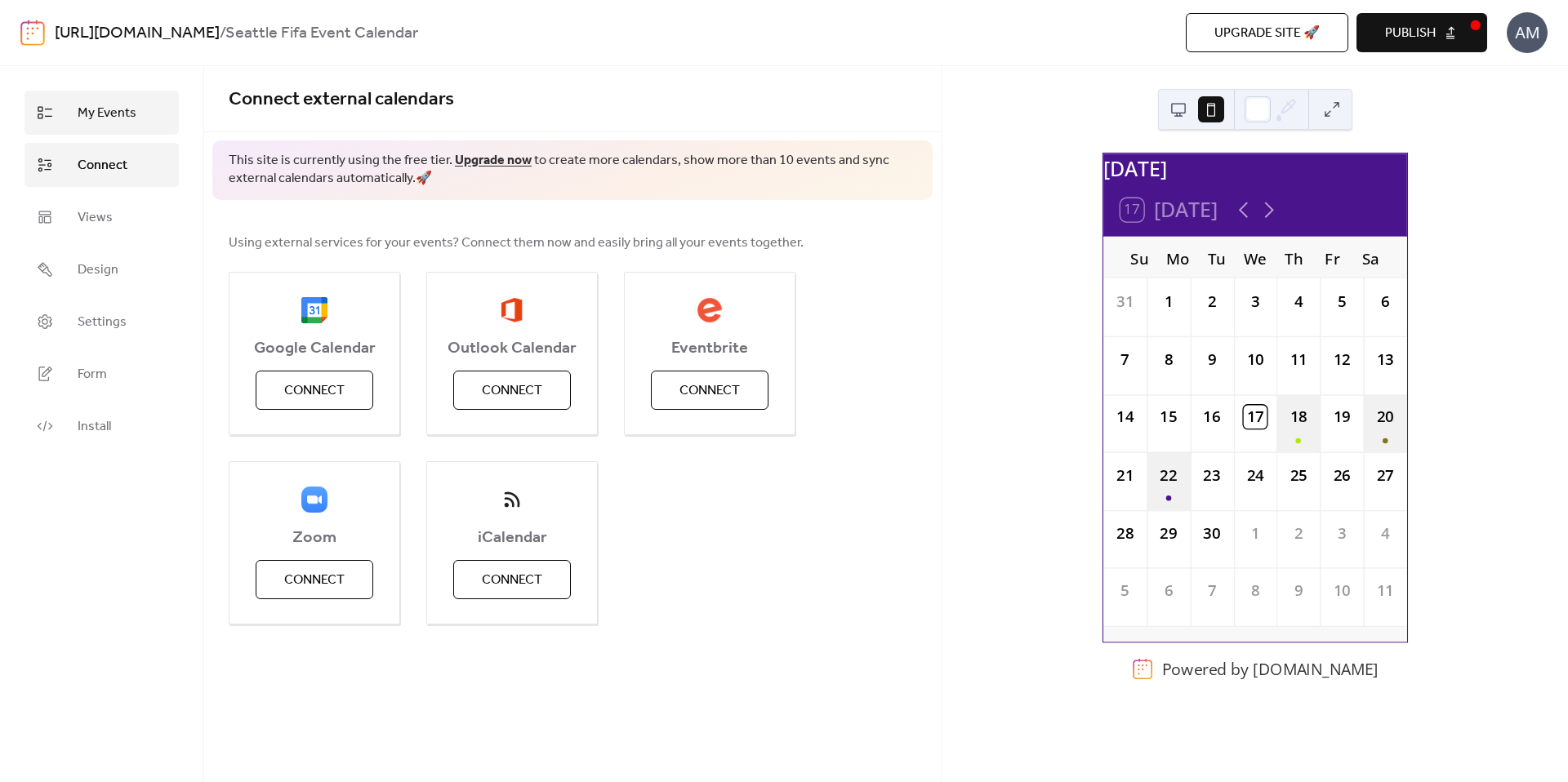
click at [119, 119] on span "My Events" at bounding box center [107, 113] width 59 height 20
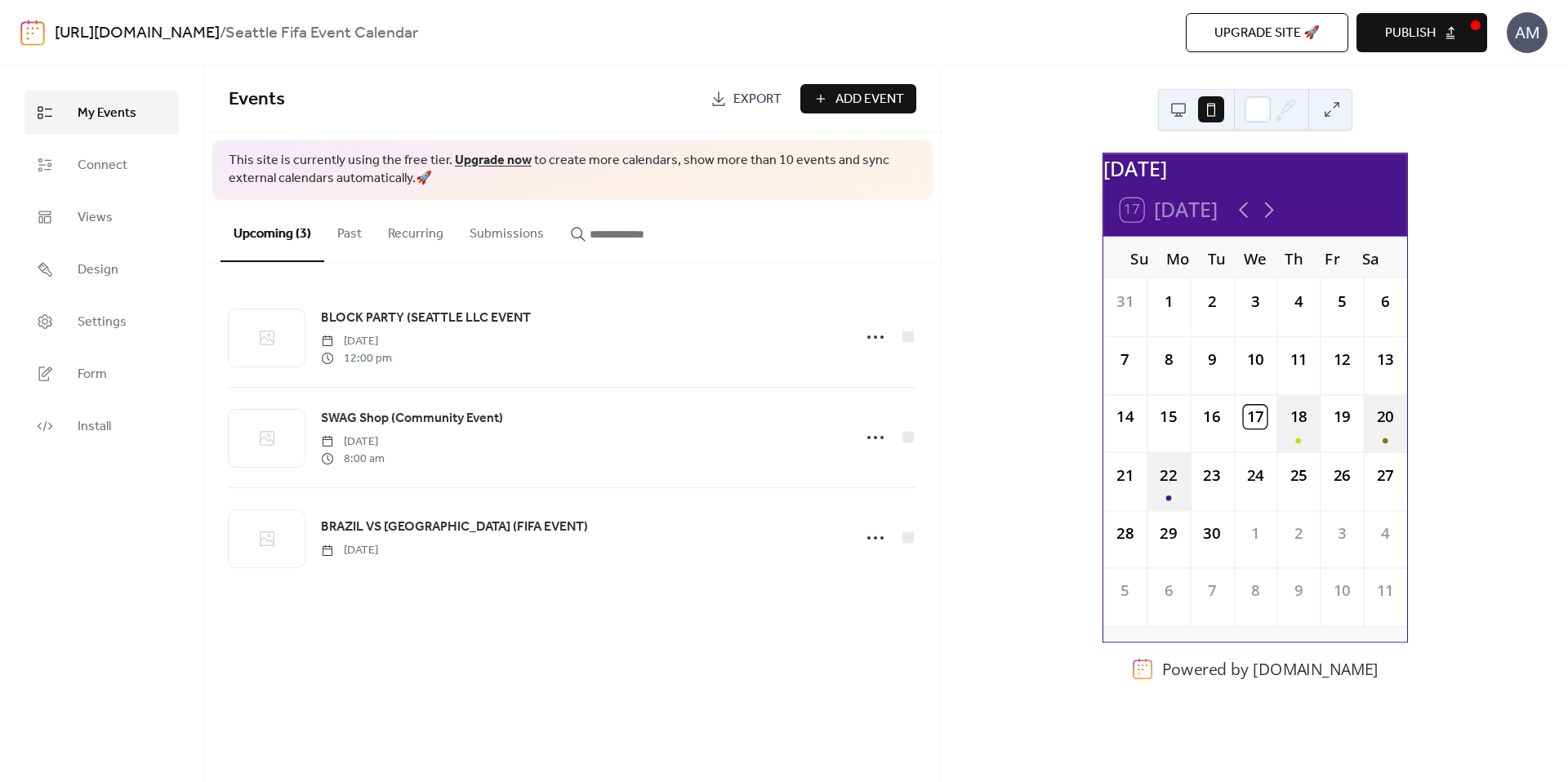
click at [1433, 27] on span "Publish" at bounding box center [1410, 33] width 50 height 20
